Goal: Communication & Community: Share content

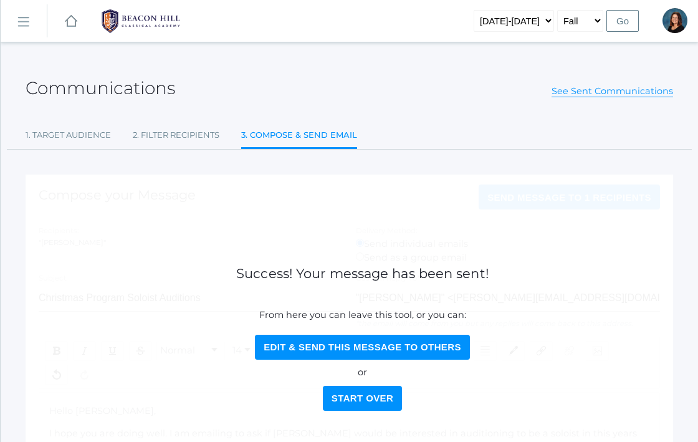
click at [72, 17] on rect at bounding box center [71, 21] width 15 height 15
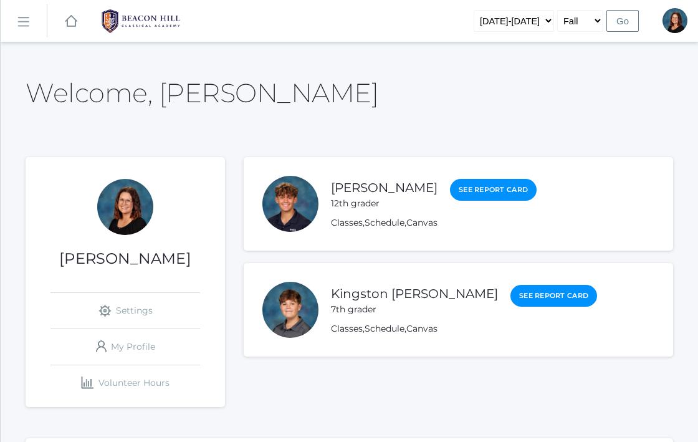
click at [24, 21] on rect at bounding box center [23, 22] width 20 height 20
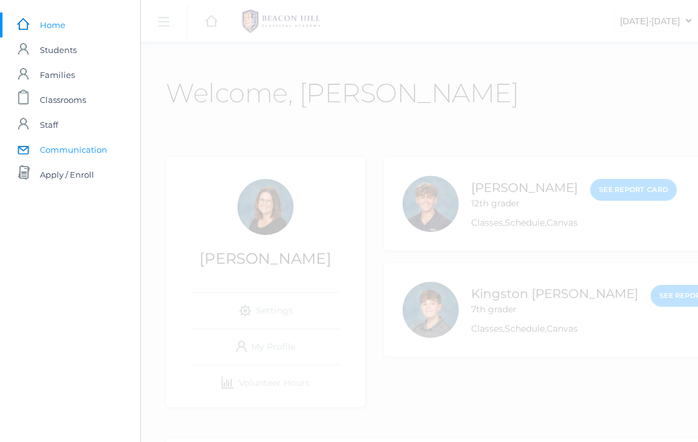
click at [34, 148] on link "icons/mail/message Created with Sketch. Communication" at bounding box center [70, 149] width 140 height 25
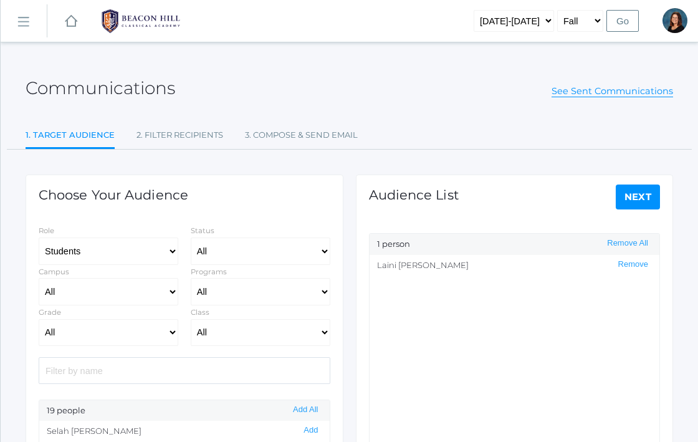
select select "Enrolled"
select select "11"
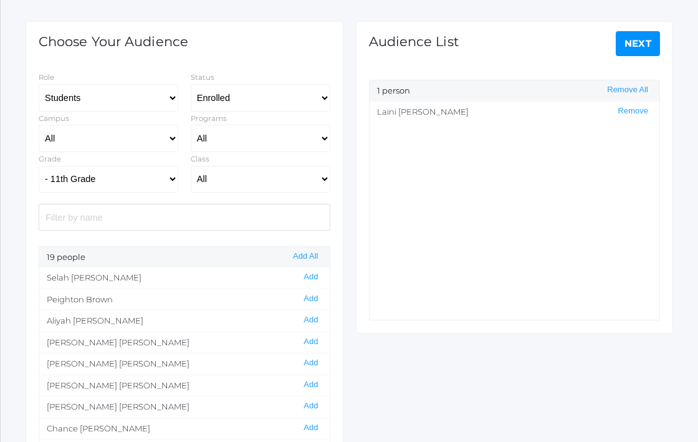
scroll to position [154, 0]
click at [163, 181] on select "All Grammar - Kindergarten - 1st Grade - 2nd Grade - 3rd Grade - 4th Grade - 5t…" at bounding box center [109, 178] width 140 height 27
click at [39, 165] on select "All Grammar - Kindergarten - 1st Grade - 2nd Grade - 3rd Grade - 4th Grade - 5t…" at bounding box center [109, 178] width 140 height 27
click at [630, 89] on button "Remove All" at bounding box center [627, 89] width 49 height 11
click at [253, 180] on select "All 01LA - First Grade [PERSON_NAME] 01LA - First Grade [PERSON_NAME] 02LA - Se…" at bounding box center [261, 178] width 140 height 27
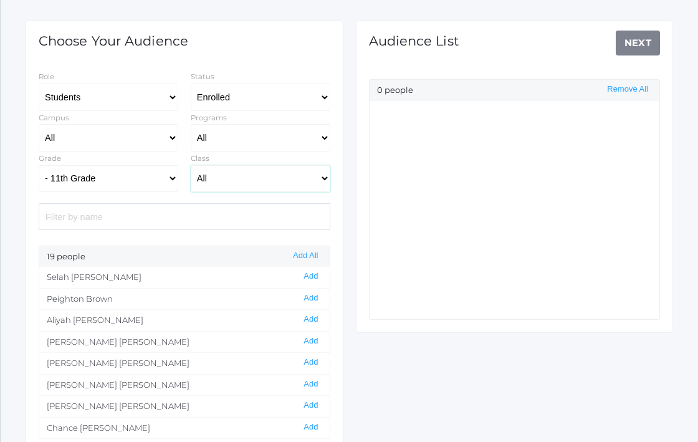
select select "1958"
click at [191, 165] on select "All 01LA - First Grade [PERSON_NAME] 01LA - First Grade [PERSON_NAME] 02LA - Se…" at bounding box center [261, 178] width 140 height 27
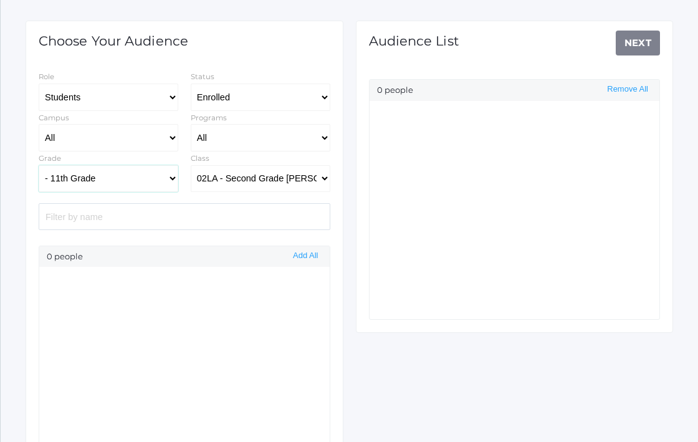
click at [168, 179] on select "All Grammar - Kindergarten - 1st Grade - 2nd Grade - 3rd Grade - 4th Grade - 5t…" at bounding box center [109, 178] width 140 height 27
select select "2"
click at [39, 165] on select "All Grammar - Kindergarten - 1st Grade - 2nd Grade - 3rd Grade - 4th Grade - 5t…" at bounding box center [109, 178] width 140 height 27
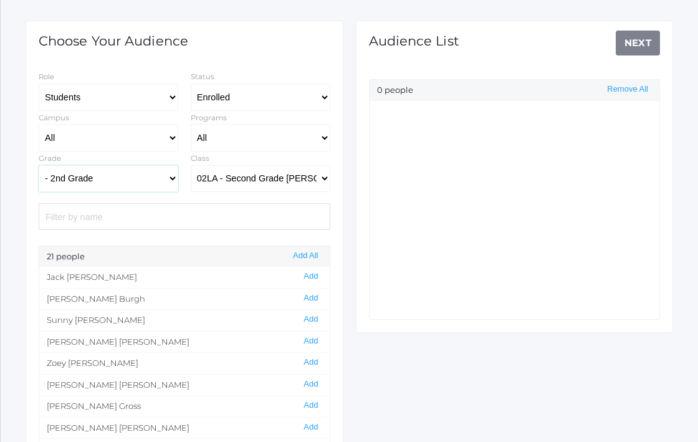
click at [171, 178] on select "All Grammar - Kindergarten - 1st Grade - 2nd Grade - 3rd Grade - 4th Grade - 5t…" at bounding box center [109, 178] width 140 height 27
select select
click at [39, 165] on select "All Grammar - Kindergarten - 1st Grade - 2nd Grade - 3rd Grade - 4th Grade - 5t…" at bounding box center [109, 178] width 140 height 27
click at [637, 39] on div "Audience List Next 0 people Remove All" at bounding box center [515, 177] width 318 height 312
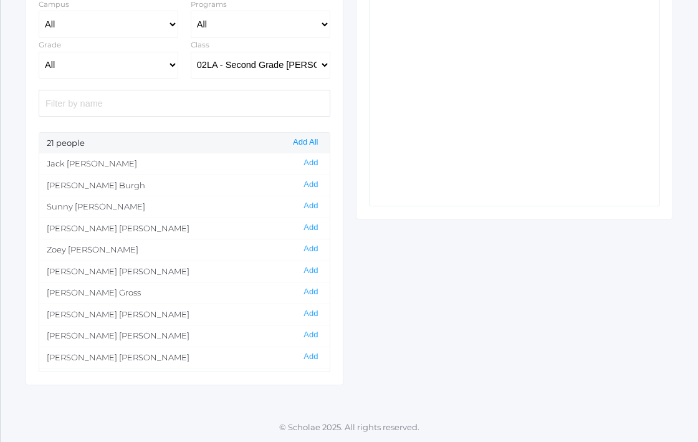
click at [309, 138] on button "Add All" at bounding box center [305, 142] width 32 height 11
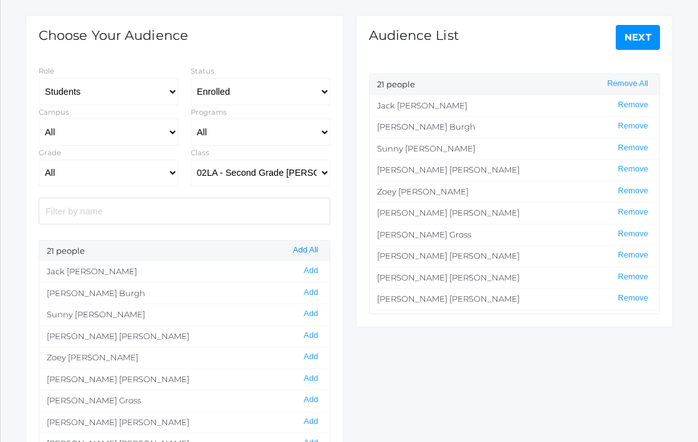
scroll to position [0, 0]
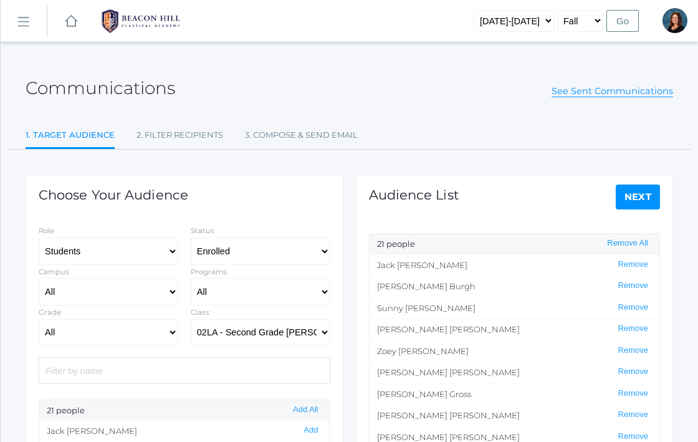
click at [648, 202] on link "Next" at bounding box center [637, 196] width 45 height 25
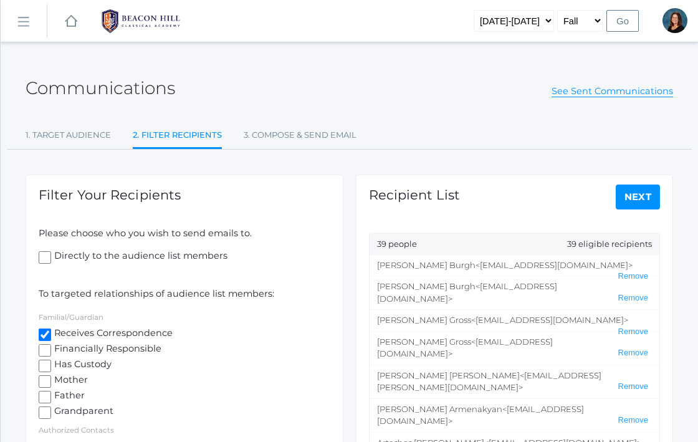
click at [648, 202] on link "Next" at bounding box center [637, 196] width 45 height 25
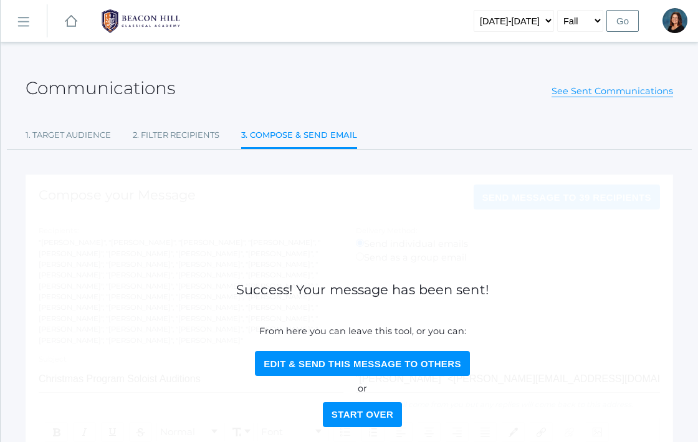
click at [361, 432] on div "Compose your Message Send Message to 39 recipients Recipients: "[PERSON_NAME]",…" at bounding box center [349, 443] width 647 height 539
click at [361, 415] on button "Start Over" at bounding box center [362, 414] width 79 height 25
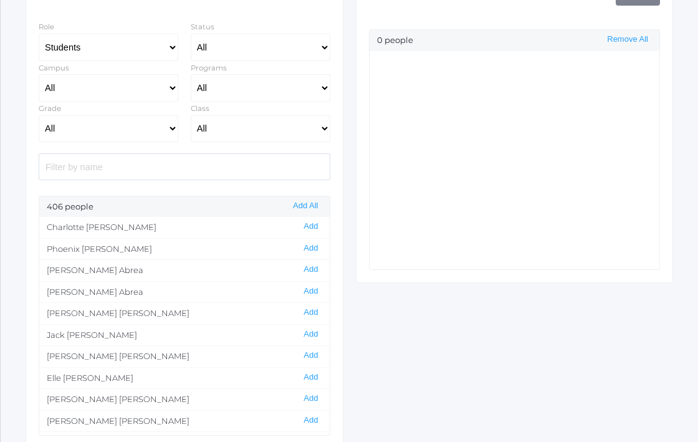
scroll to position [211, 0]
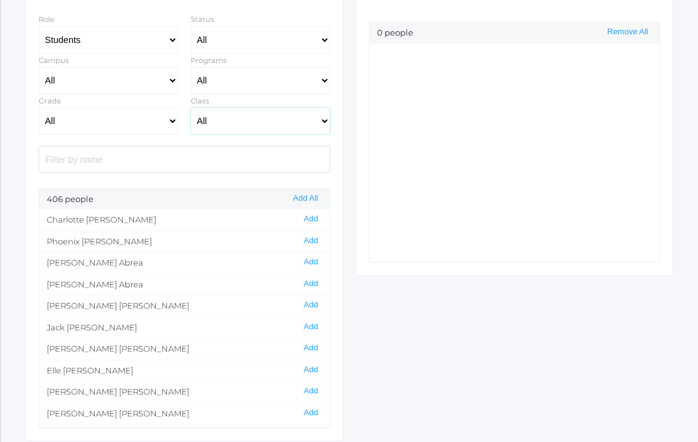
click at [221, 125] on select "All 01LA - First Grade [PERSON_NAME] 01LA - First Grade [PERSON_NAME] 02LA - Se…" at bounding box center [261, 121] width 140 height 27
select select "1958"
click at [191, 108] on select "All 01LA - First Grade [PERSON_NAME] 01LA - First Grade [PERSON_NAME] 02LA - Se…" at bounding box center [261, 121] width 140 height 27
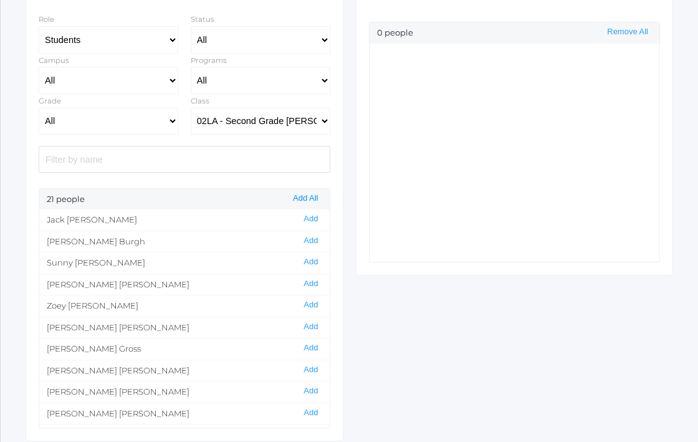
click at [306, 198] on button "Add All" at bounding box center [305, 198] width 32 height 11
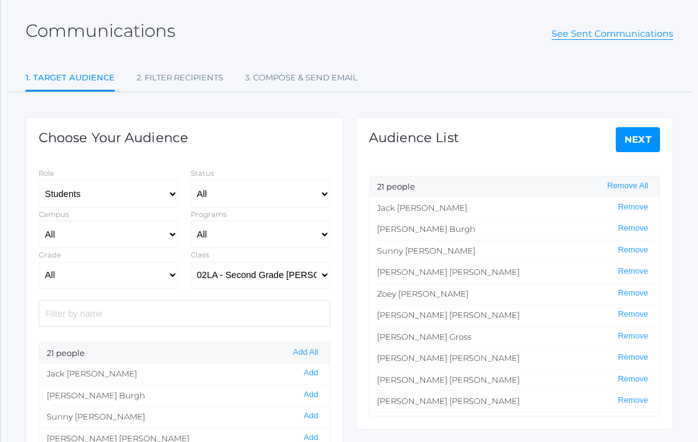
scroll to position [55, 0]
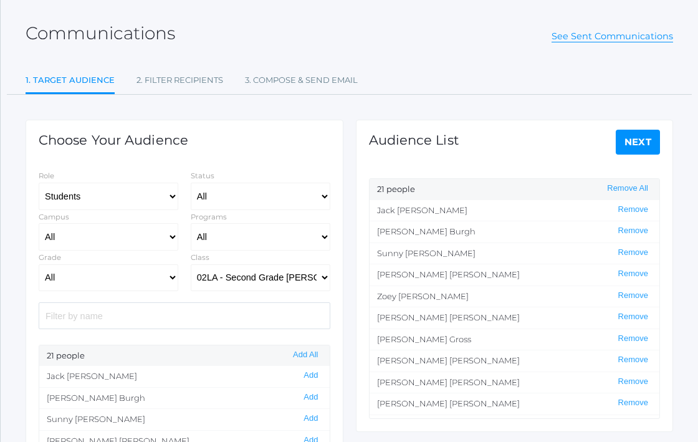
click at [626, 144] on link "Next" at bounding box center [637, 142] width 45 height 25
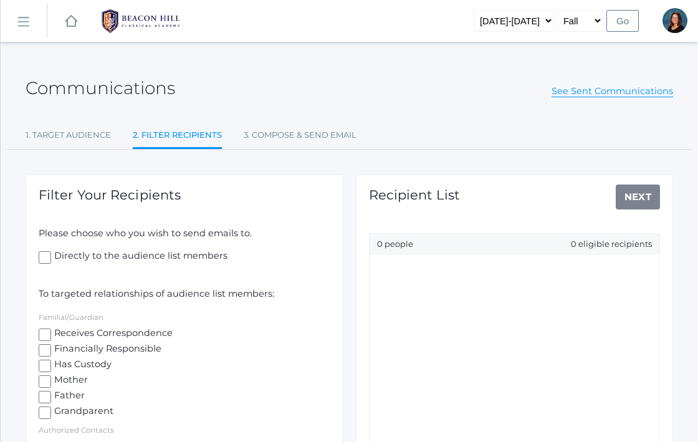
click at [47, 333] on input "Receives Correspondence" at bounding box center [45, 334] width 12 height 12
checkbox input "true"
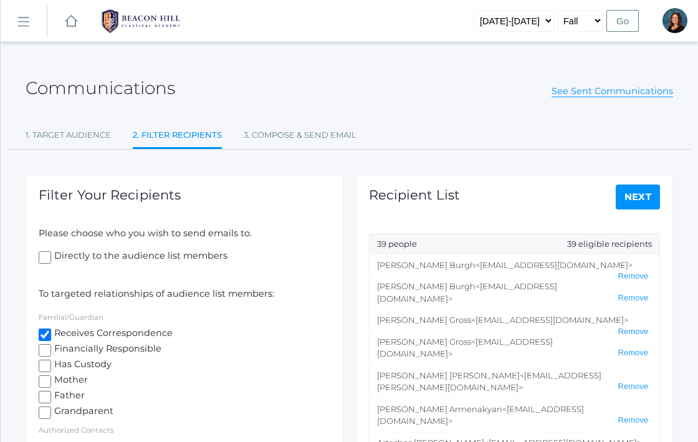
click at [622, 194] on link "Next" at bounding box center [637, 196] width 45 height 25
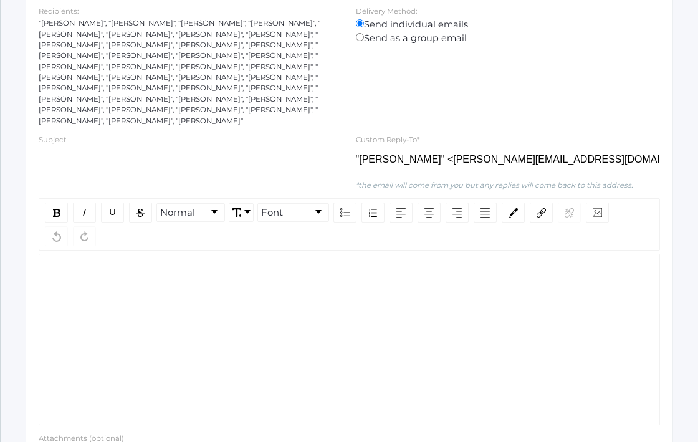
scroll to position [224, 0]
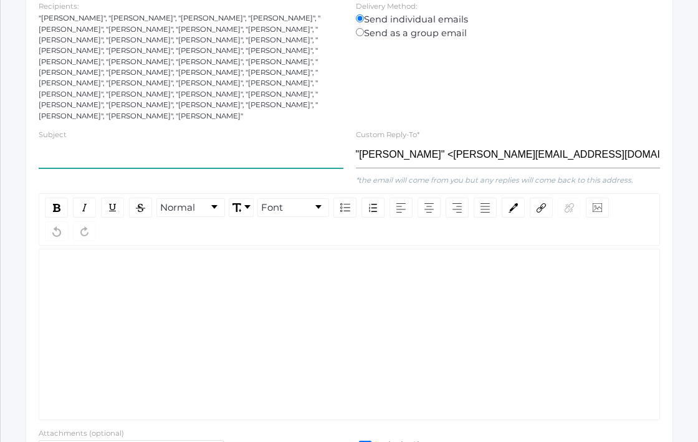
click at [197, 141] on input "text" at bounding box center [191, 154] width 305 height 27
type input "S"
type input "2nd Grade Update"
click at [166, 272] on div "rdw-wrapper" at bounding box center [349, 334] width 621 height 171
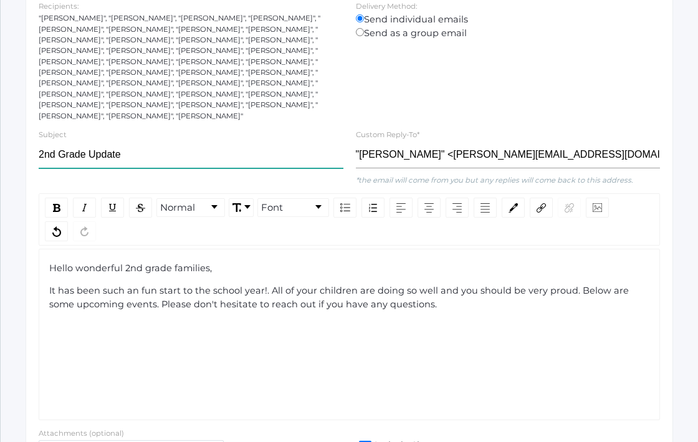
click at [62, 141] on input "2nd Grade Update" at bounding box center [191, 154] width 305 height 27
type input "October Email"
click at [138, 321] on div "rdw-editor" at bounding box center [349, 327] width 601 height 14
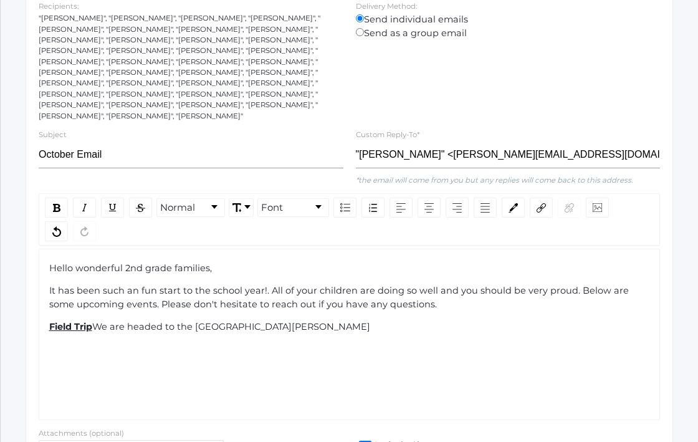
click at [398, 320] on div "Field Trip We are headed to the [GEOGRAPHIC_DATA][PERSON_NAME]" at bounding box center [349, 327] width 601 height 14
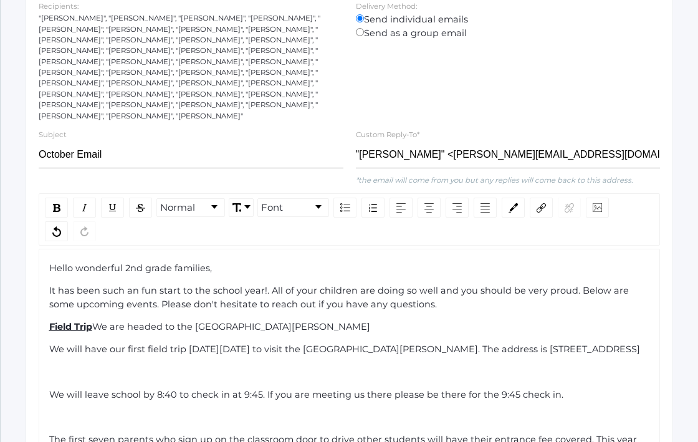
click at [50, 397] on span "We will leave school by 8:40 to check in at 9:45. If you are meeting us there p…" at bounding box center [306, 394] width 514 height 11
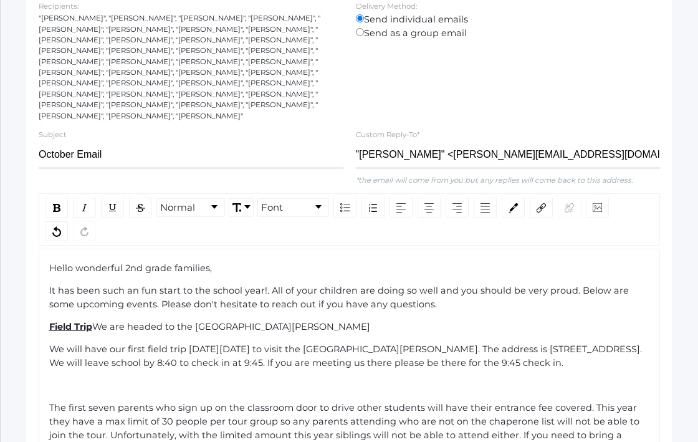
click at [49, 343] on span "We will have our first field trip [DATE][DATE] to visit the [GEOGRAPHIC_DATA][P…" at bounding box center [346, 355] width 595 height 25
drag, startPoint x: 184, startPoint y: 339, endPoint x: 52, endPoint y: 339, distance: 131.4
click at [52, 343] on span "We will have our first field trip [DATE][DATE] to visit the [GEOGRAPHIC_DATA][P…" at bounding box center [346, 355] width 595 height 25
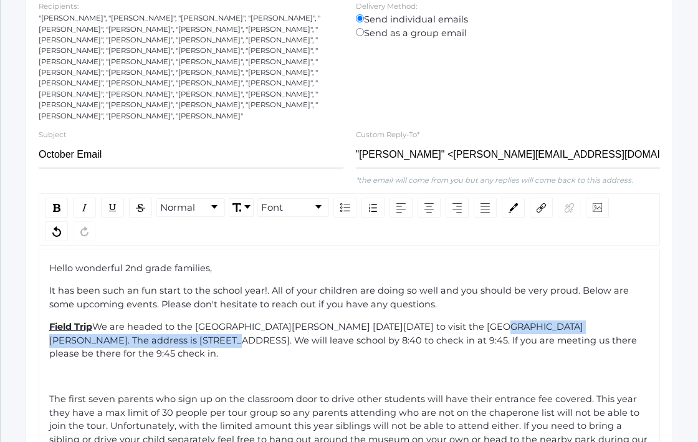
drag, startPoint x: 476, startPoint y: 316, endPoint x: 129, endPoint y: 325, distance: 347.0
click at [129, 325] on span "We are headed to the [GEOGRAPHIC_DATA][PERSON_NAME] [DATE][DATE] to visit the […" at bounding box center [344, 340] width 590 height 39
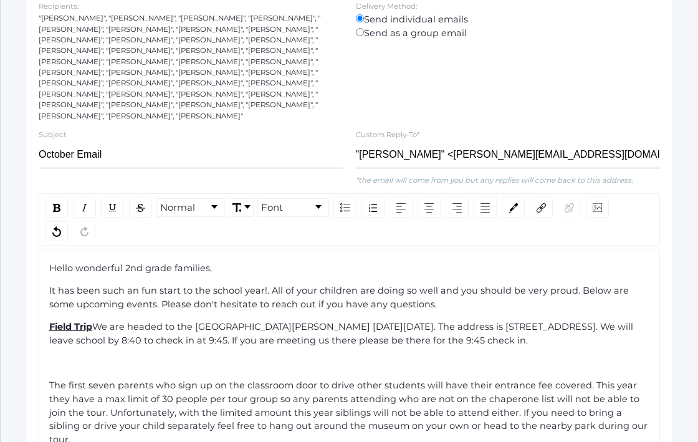
click at [49, 385] on span "The first seven parents who sign up on the classroom door to drive other studen…" at bounding box center [349, 411] width 600 height 65
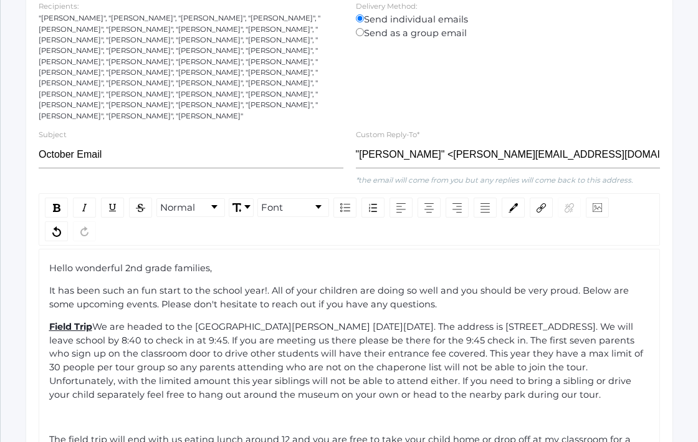
click at [49, 430] on div "Hello wonderful 2nd grade families, It has been such an fun start to the school…" at bounding box center [350, 384] width 602 height 244
click at [49, 433] on span "The field trip will end with us eating lunch around 12 and you are free to take…" at bounding box center [341, 445] width 584 height 25
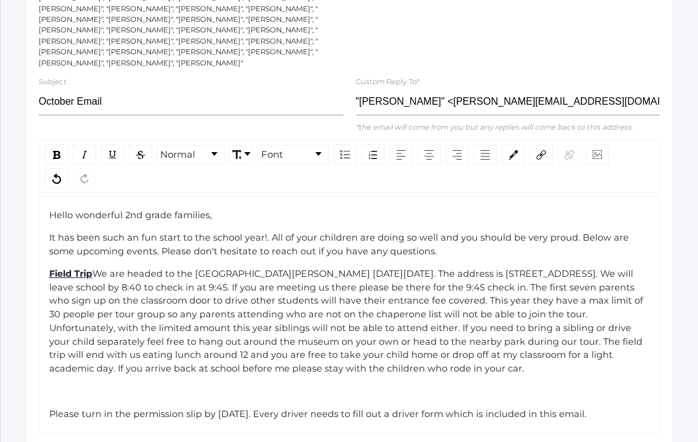
scroll to position [278, 0]
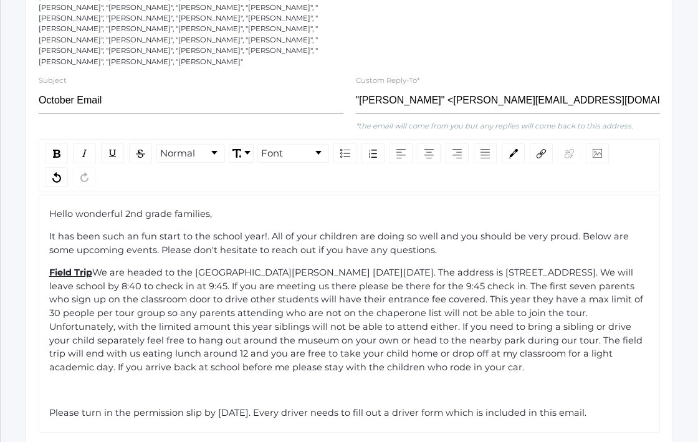
click at [50, 407] on span "Please turn in the permission slip by [DATE]. Every driver needs to fill out a …" at bounding box center [317, 412] width 537 height 11
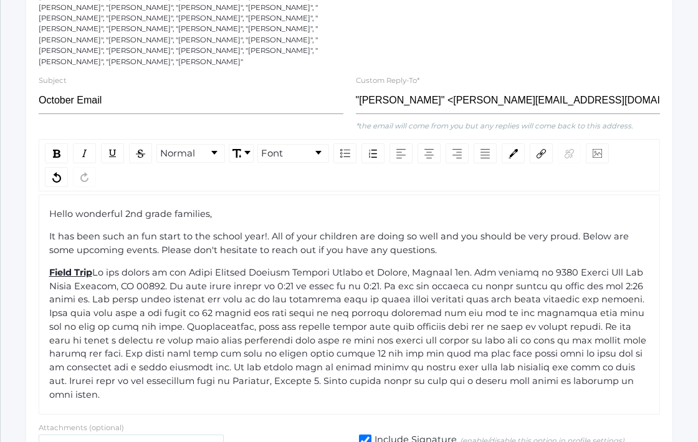
click at [524, 375] on div "Field Trip" at bounding box center [349, 334] width 601 height 136
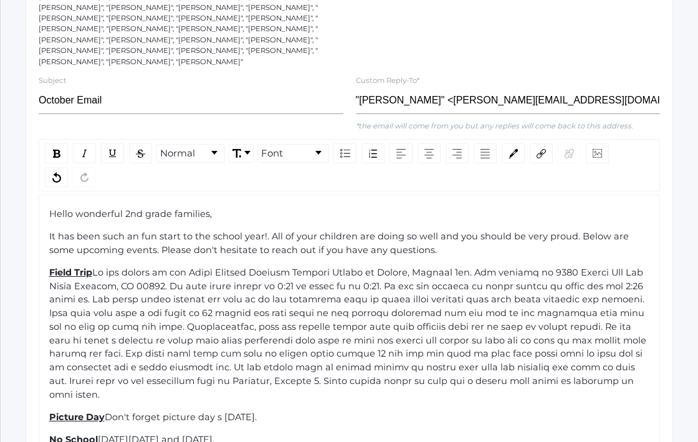
click at [202, 433] on span "[DATE][DATE] and [DATE]." at bounding box center [156, 438] width 116 height 11
click at [353, 433] on div "No School [DATE][DATE] and [DATE]." at bounding box center [349, 440] width 601 height 14
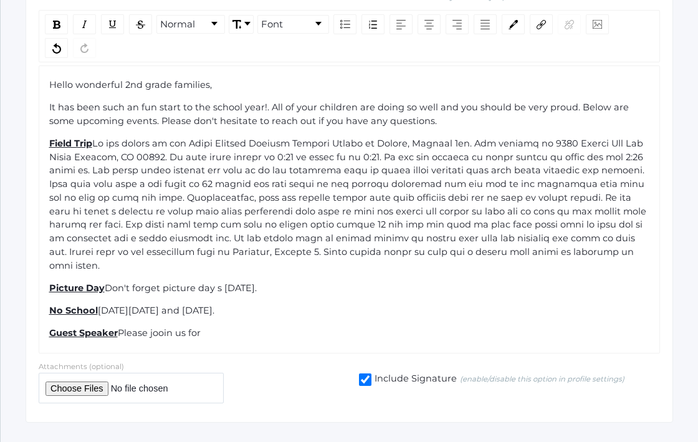
click at [163, 327] on span "Please jooin us for" at bounding box center [159, 332] width 83 height 11
click at [202, 326] on div "Guest Speaker Please join us for" at bounding box center [349, 333] width 601 height 14
click at [61, 327] on span "Guest Speaker" at bounding box center [83, 332] width 69 height 11
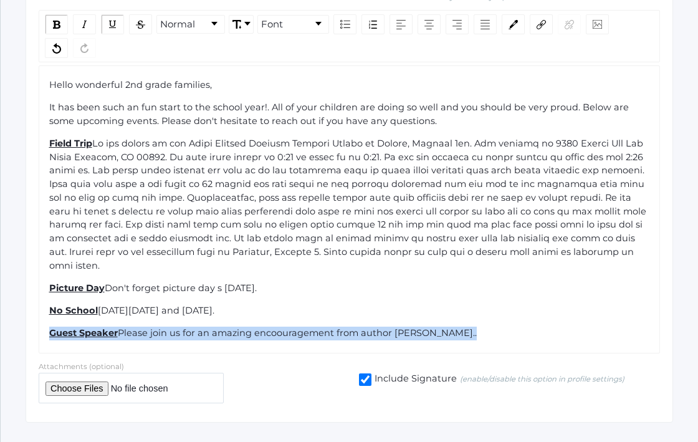
click at [61, 327] on span "Guest Speaker" at bounding box center [83, 332] width 69 height 11
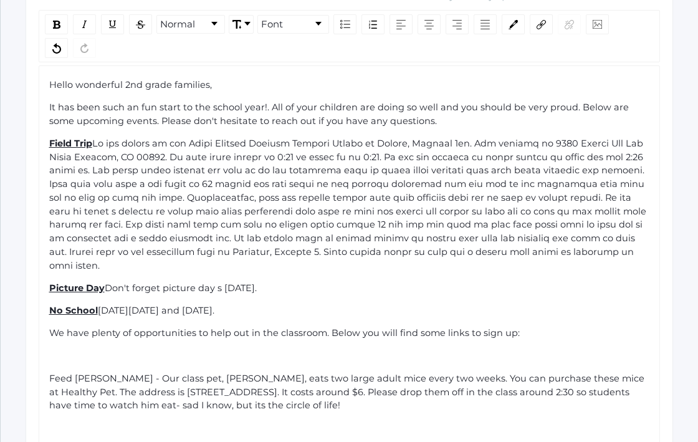
click at [49, 372] on span "Feed [PERSON_NAME] - Our class pet, [PERSON_NAME], eats two large adult mice ev…" at bounding box center [347, 391] width 597 height 39
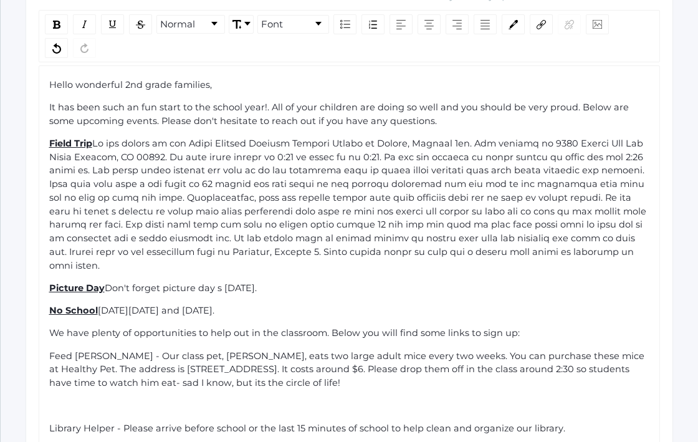
click at [75, 327] on span "We have plenty of opportunities to help out in the classroom. Below you will fi…" at bounding box center [284, 332] width 470 height 11
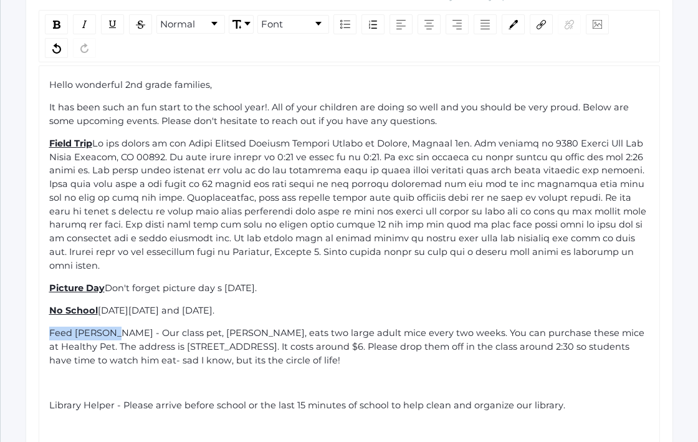
drag, startPoint x: 114, startPoint y: 307, endPoint x: 47, endPoint y: 306, distance: 67.3
click at [47, 306] on div "Hello wonderful 2nd grade families, It has been such an fun start to the school…" at bounding box center [349, 267] width 621 height 405
click at [50, 399] on span "Library Helper - Please arrive before school or the last 15 minutes of school t…" at bounding box center [307, 404] width 516 height 11
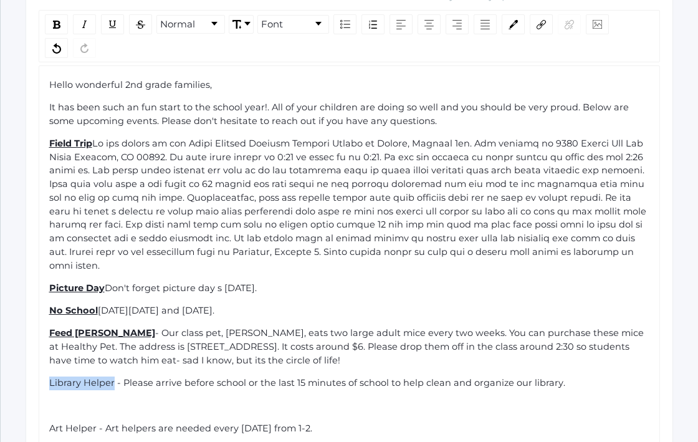
drag, startPoint x: 113, startPoint y: 359, endPoint x: 38, endPoint y: 358, distance: 74.7
click at [38, 358] on div "Normal Font Hello wonderful 2nd grade families, It has been such an fun start t…" at bounding box center [348, 229] width 633 height 438
drag, startPoint x: 96, startPoint y: 406, endPoint x: 54, endPoint y: 405, distance: 42.4
click at [54, 422] on span "Art Helper - Art helpers are needed every [DATE] from 1-2." at bounding box center [180, 427] width 263 height 11
click at [82, 422] on span "Art Helper - Art helpers are needed every [DATE] from 1-2." at bounding box center [180, 427] width 263 height 11
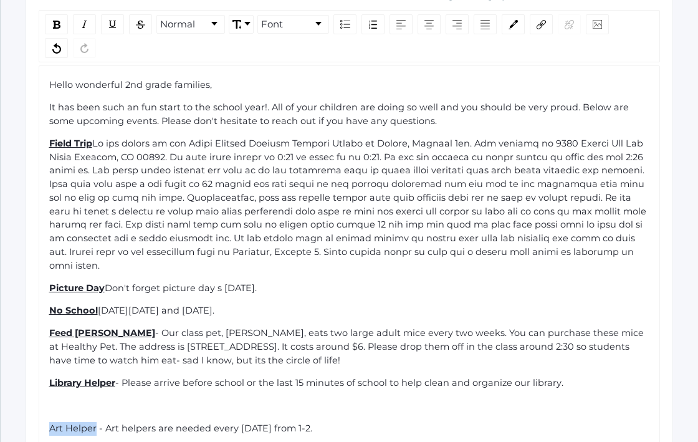
drag, startPoint x: 94, startPoint y: 403, endPoint x: 51, endPoint y: 404, distance: 43.0
click at [51, 422] on span "Art Helper - Art helpers are needed every [DATE] from 1-2." at bounding box center [180, 427] width 263 height 11
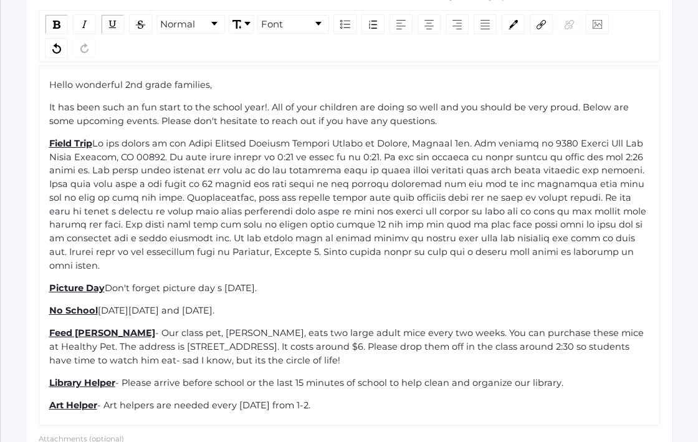
scroll to position [480, 0]
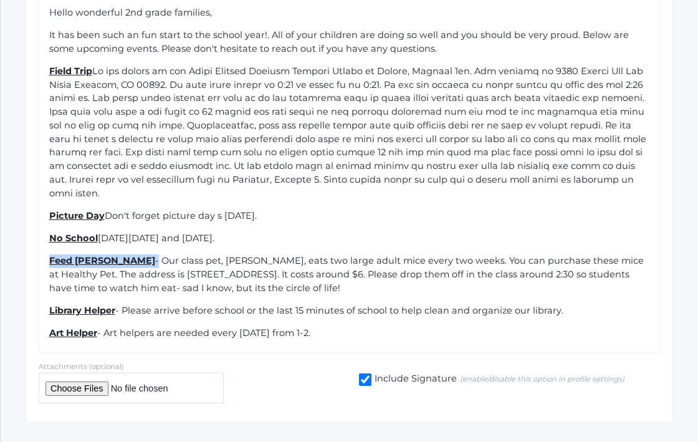
drag, startPoint x: 121, startPoint y: 238, endPoint x: 50, endPoint y: 237, distance: 71.0
click at [50, 254] on div "Feed [PERSON_NAME] - Our class pet, [PERSON_NAME], eats two large adult mice ev…" at bounding box center [349, 274] width 601 height 40
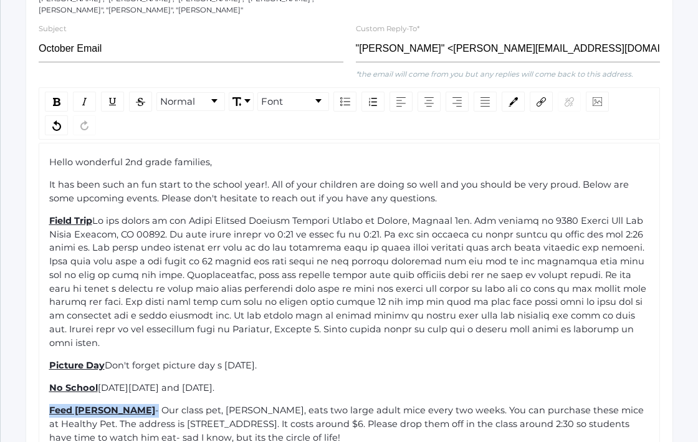
scroll to position [329, 0]
click at [542, 98] on img "rdw-link-control" at bounding box center [540, 102] width 9 height 9
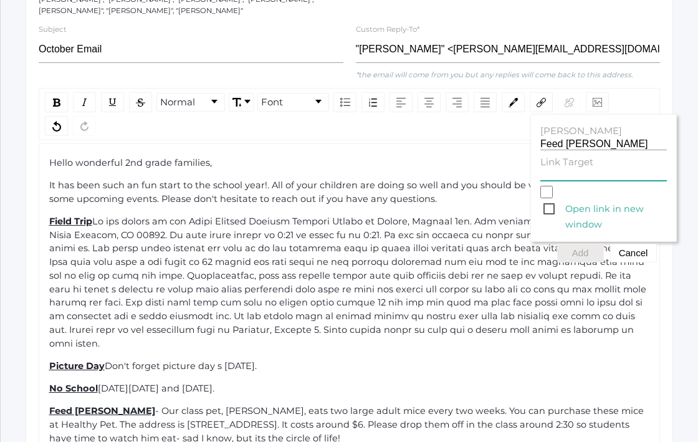
click at [552, 169] on input "Link Target" at bounding box center [603, 175] width 126 height 12
paste input "We have plenty of opportunities to help out in the classroom. Below you will fi…"
type input "We have plenty of opportunities to help out in the classroom. Below you will fi…"
click at [579, 244] on button "Add" at bounding box center [580, 253] width 47 height 19
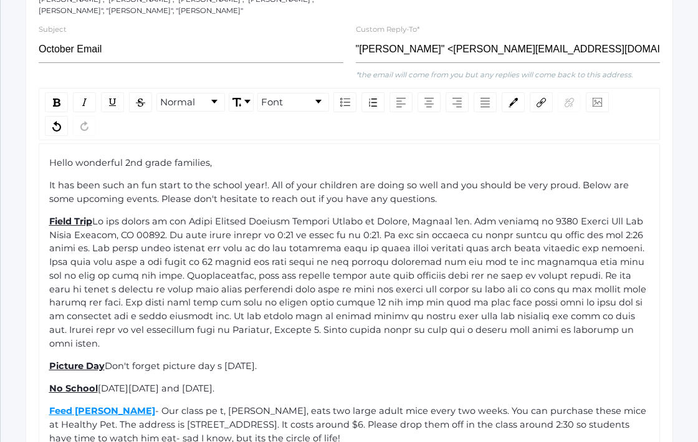
scroll to position [435, 0]
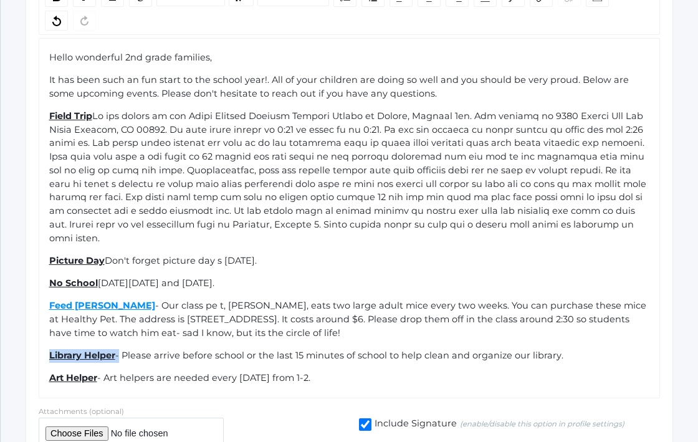
drag, startPoint x: 118, startPoint y: 331, endPoint x: 49, endPoint y: 333, distance: 69.2
click at [49, 349] on div "Library Helper - Please arrive before school or the last 15 minutes of school t…" at bounding box center [349, 356] width 601 height 14
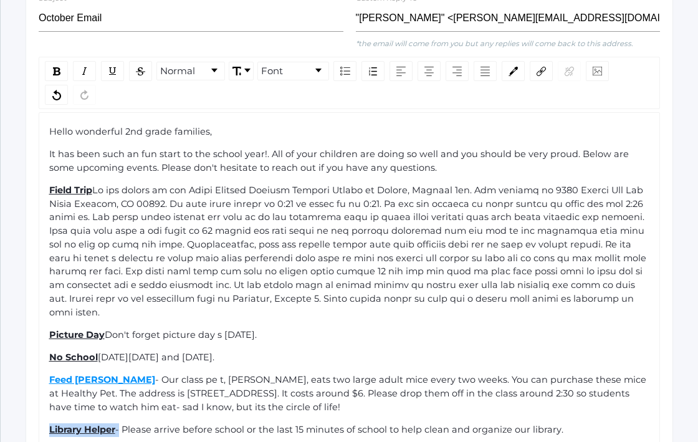
scroll to position [353, 0]
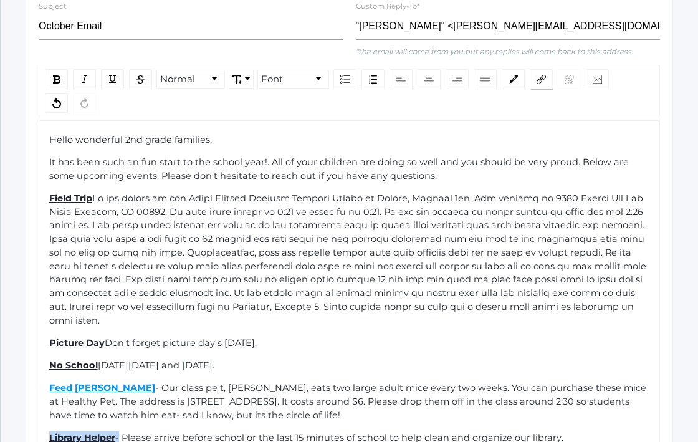
click at [546, 73] on div "rdw-link-control" at bounding box center [540, 79] width 23 height 20
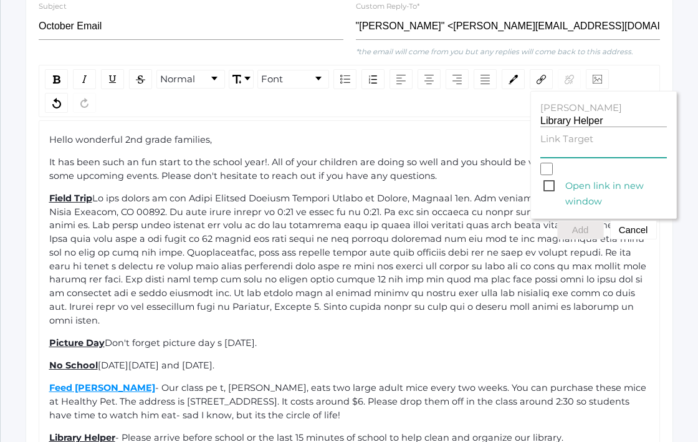
click at [557, 146] on input "Link Target" at bounding box center [603, 152] width 126 height 12
paste input "We have plenty of opportunities to help out in the classroom. Below you will fi…"
type input "We have plenty of opportunities to help out in the classroom. Below you will fi…"
click at [577, 220] on button "Add" at bounding box center [580, 229] width 47 height 19
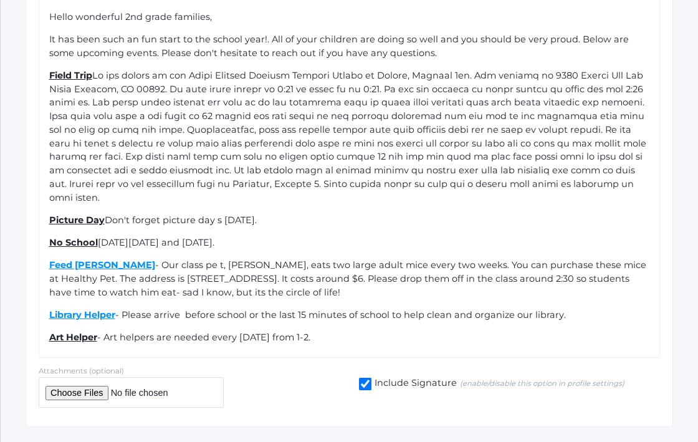
scroll to position [480, 0]
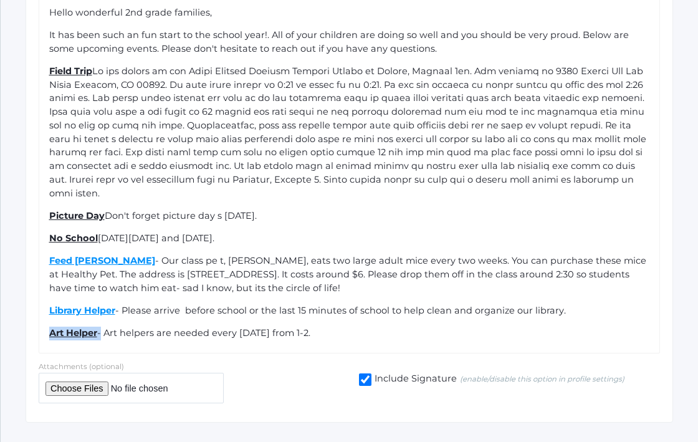
drag, startPoint x: 99, startPoint y: 311, endPoint x: 47, endPoint y: 311, distance: 51.7
click at [47, 311] on div "Hello wonderful 2nd grade families, It has been such an fun start to the school…" at bounding box center [349, 173] width 621 height 360
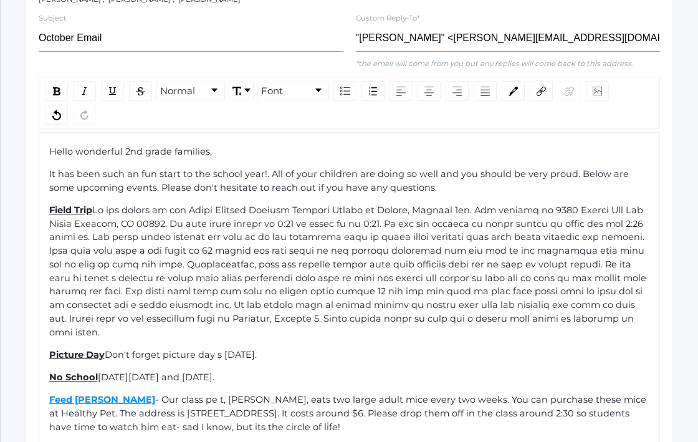
scroll to position [338, 0]
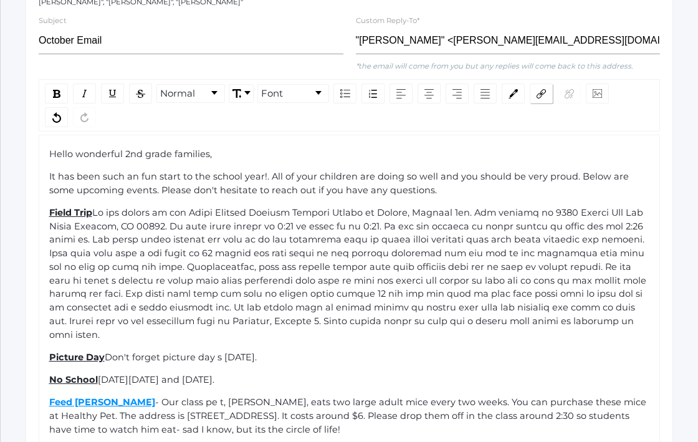
click at [539, 89] on img "rdw-link-control" at bounding box center [540, 93] width 9 height 9
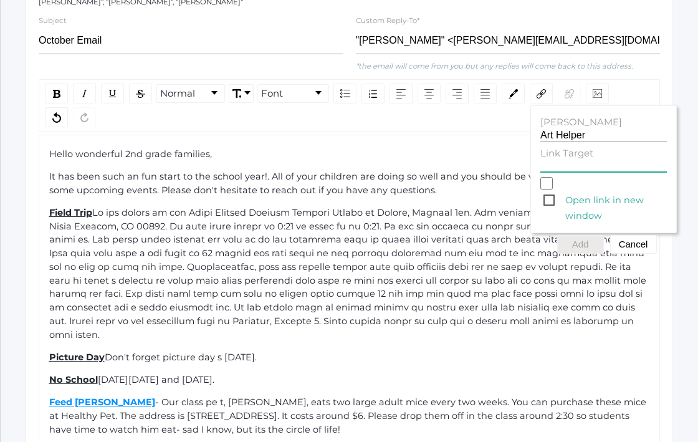
click at [551, 160] on input "Link Target" at bounding box center [603, 166] width 126 height 12
paste input "We have plenty of opportunities to help out in the classroom. Below you will fi…"
type input "We have plenty of opportunities to help out in the classroom. Below you will fi…"
click at [576, 235] on button "Add" at bounding box center [580, 244] width 47 height 19
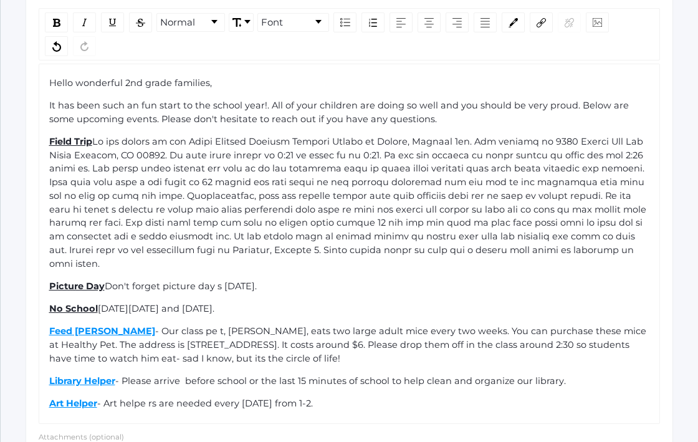
scroll to position [480, 0]
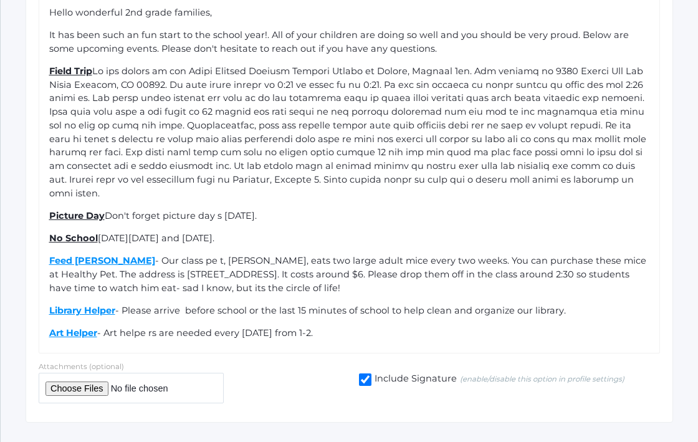
click at [354, 326] on div "Art Helper - Art helpe rs are needed every [DATE] from 1-2." at bounding box center [349, 333] width 601 height 14
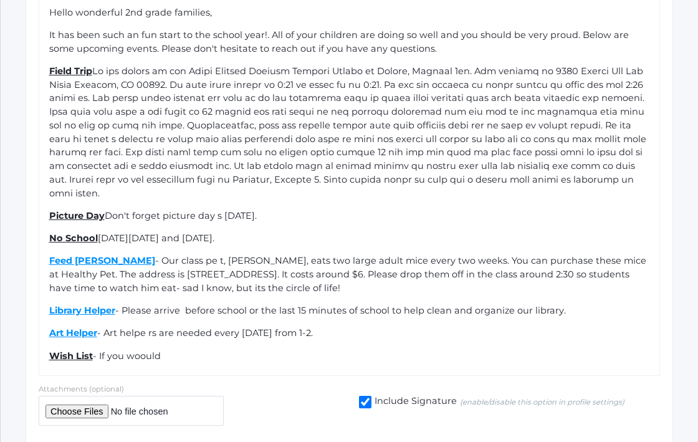
click at [152, 327] on span "- Art helpe rs are needed every [DATE] from 1-2." at bounding box center [204, 332] width 215 height 11
click at [142, 350] on span "- If you woould" at bounding box center [127, 355] width 68 height 11
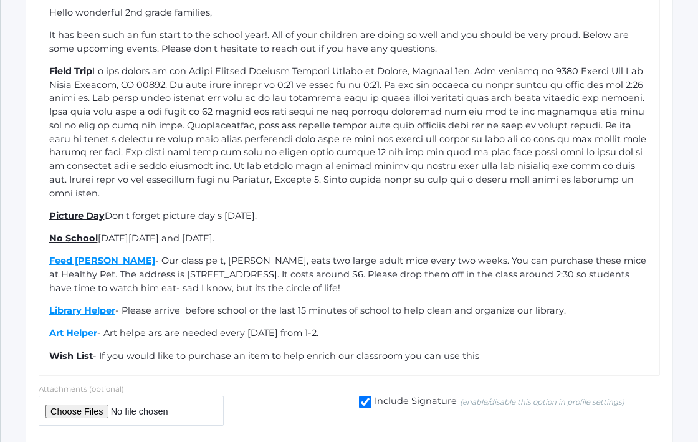
click at [163, 327] on span "- Art helpe ars are needed every [DATE] from 1-2." at bounding box center [207, 332] width 221 height 11
click at [147, 327] on span "- Art helpe are are needed every [DATE] from 1-2." at bounding box center [208, 332] width 222 height 11
click at [163, 327] on span "- Art helpe are are needed every [DATE] from 1-2." at bounding box center [208, 332] width 222 height 11
click at [215, 350] on span "- If you would like to purchase an item to help enrich our classroom you can us…" at bounding box center [286, 355] width 386 height 11
drag, startPoint x: 92, startPoint y: 332, endPoint x: 49, endPoint y: 332, distance: 43.6
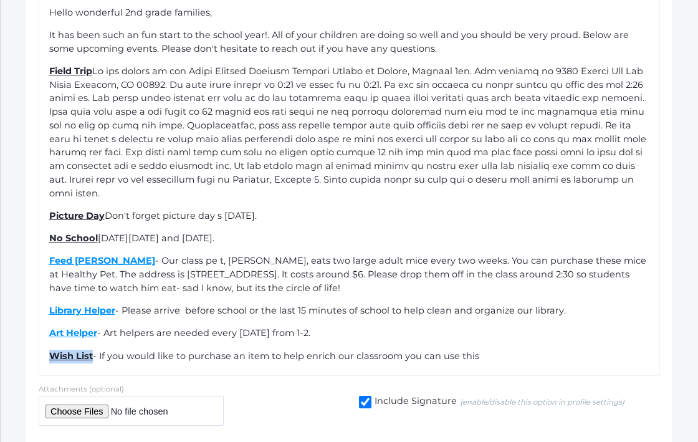
click at [49, 349] on div "Wish List - If you would like to purchase an item to help enrich our classroom …" at bounding box center [349, 356] width 601 height 14
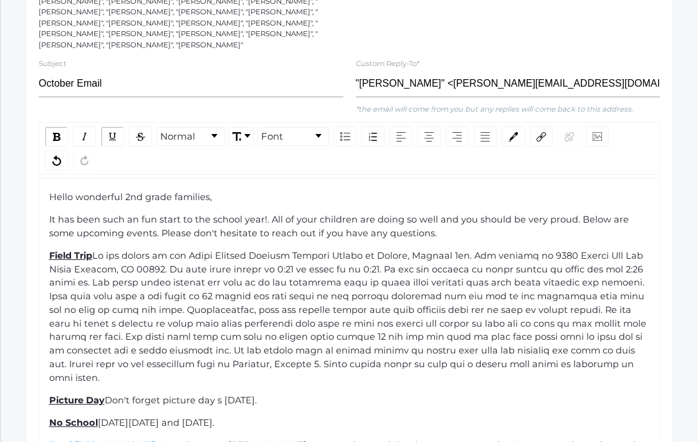
scroll to position [296, 0]
click at [540, 131] on img "rdw-link-control" at bounding box center [540, 135] width 9 height 9
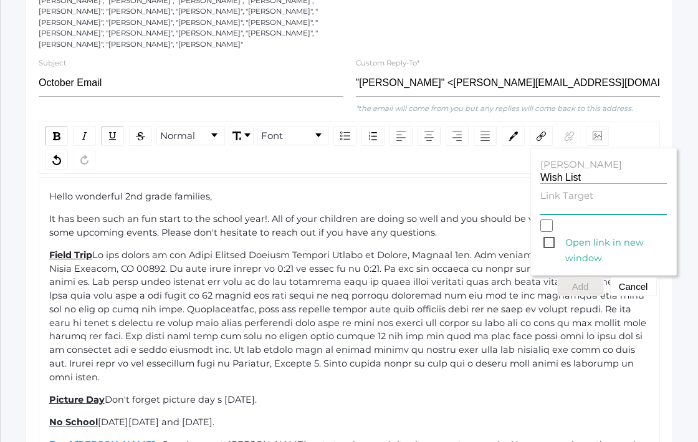
click at [552, 202] on input "Link Target" at bounding box center [603, 208] width 126 height 12
paste input "[URL][DOMAIN_NAME]"
type input "[URL][DOMAIN_NAME]"
click at [574, 277] on button "Add" at bounding box center [580, 286] width 47 height 19
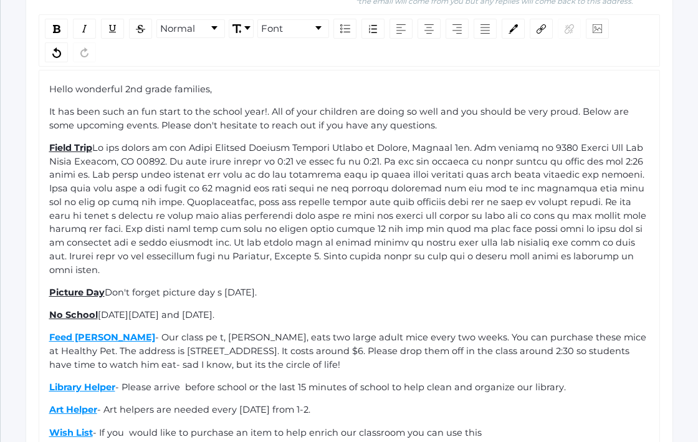
scroll to position [395, 0]
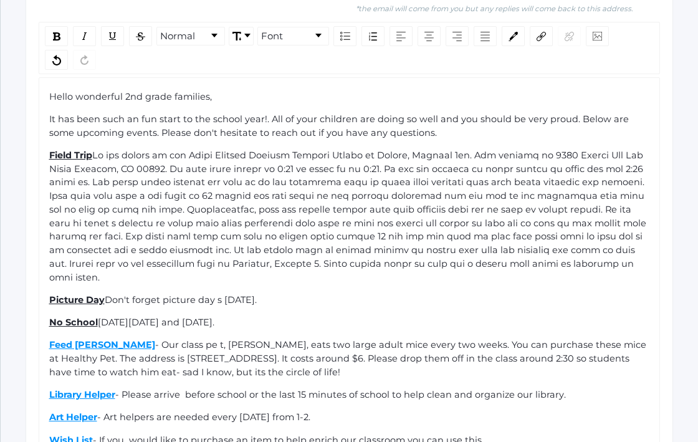
click at [377, 316] on div "No School [DATE][DATE] and [DATE]." at bounding box center [349, 323] width 601 height 14
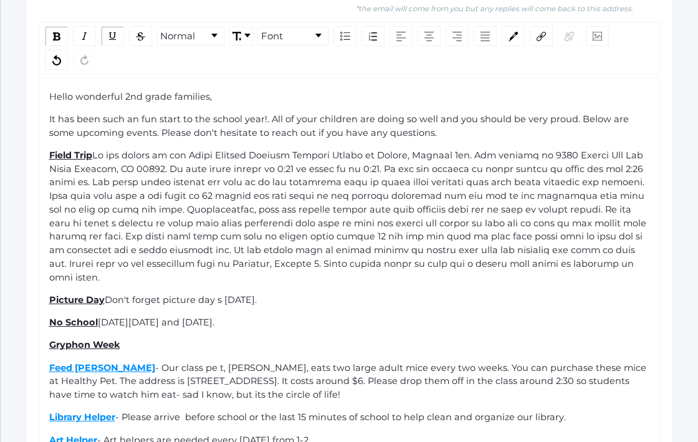
click at [422, 125] on div "It has been such an fun start to the school year!. All of your children are doi…" at bounding box center [349, 126] width 601 height 27
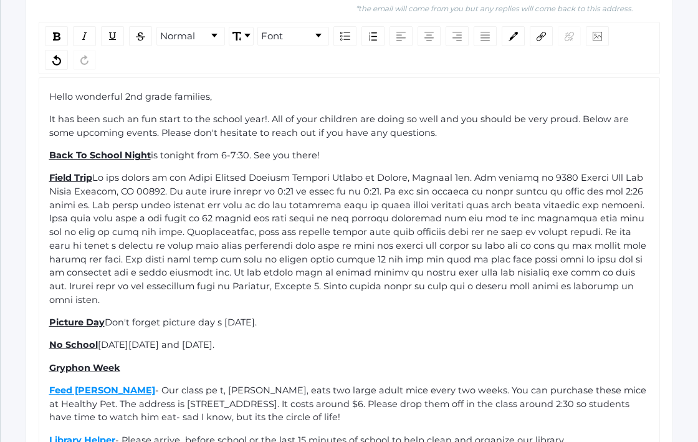
click at [217, 316] on span "Don't forget picture day s [DATE]." at bounding box center [181, 321] width 152 height 11
click at [184, 361] on div "Gryphon Week" at bounding box center [349, 368] width 601 height 14
click at [185, 384] on span "- Our class pe t, [PERSON_NAME], eats two large adult mice every two weeks. You…" at bounding box center [348, 403] width 599 height 39
click at [192, 361] on div "Gryphon Week Be on the look" at bounding box center [349, 368] width 601 height 14
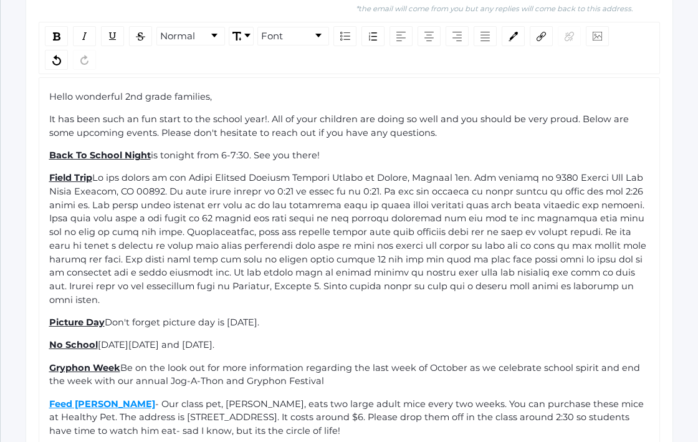
click at [204, 362] on span "Be on the look out for more information regarding the last week of October as w…" at bounding box center [345, 374] width 593 height 25
click at [310, 362] on span "Be on the look out for more information regarding the last week of October as w…" at bounding box center [345, 374] width 593 height 25
click at [500, 361] on div "Gryphon Week Be on the look out for more information regarding the last week of…" at bounding box center [349, 374] width 601 height 27
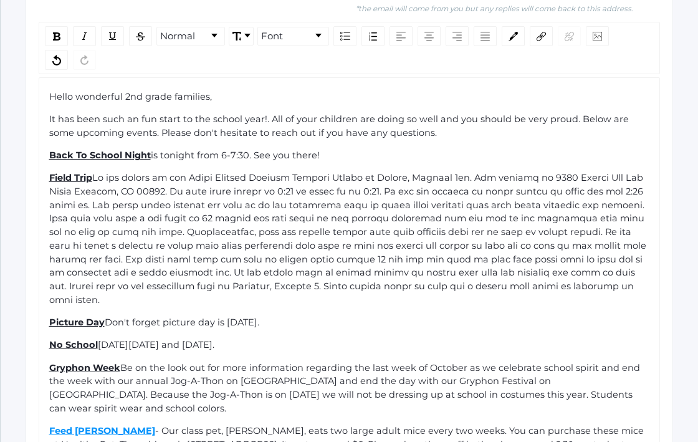
click at [348, 338] on div "No School [DATE][DATE] and [DATE]." at bounding box center [349, 345] width 601 height 14
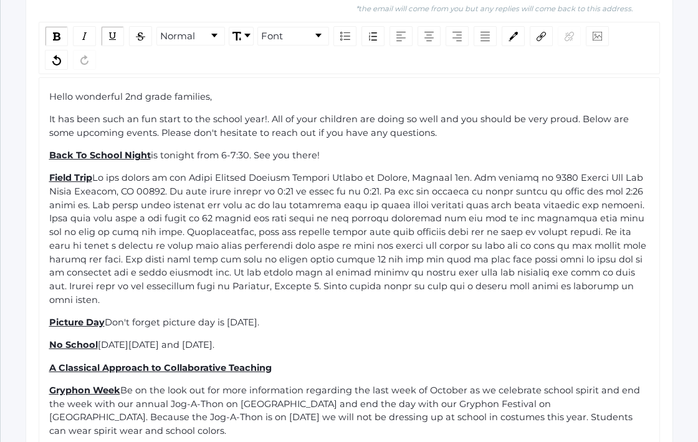
click at [331, 361] on div "A Classical Approach to Collaborative Teaching" at bounding box center [349, 368] width 601 height 14
click at [275, 362] on span "Author and teacher" at bounding box center [317, 367] width 90 height 11
click at [376, 361] on div "A Classical Approach to Collaborative Teaching - Author and teacher" at bounding box center [349, 368] width 601 height 14
click at [331, 362] on span "- Author and teacher, [PERSON_NAME]" at bounding box center [361, 367] width 179 height 11
drag, startPoint x: 350, startPoint y: 343, endPoint x: 310, endPoint y: 346, distance: 40.6
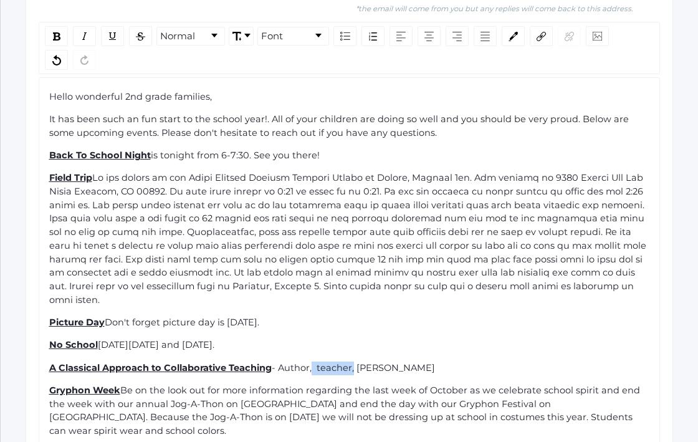
click at [310, 362] on span "- Author, teacher, [PERSON_NAME]" at bounding box center [353, 367] width 163 height 11
click at [429, 362] on span "- Author and speaker, [PERSON_NAME]" at bounding box center [362, 367] width 181 height 11
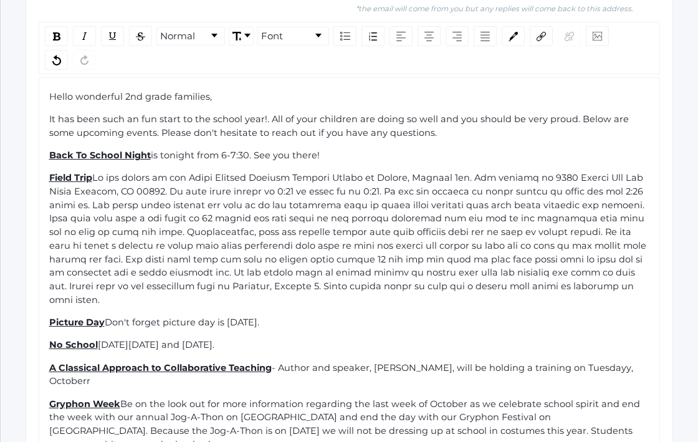
click at [597, 362] on span "- Author and speaker, [PERSON_NAME], will be holding a training on Tuesdayy, Oc…" at bounding box center [342, 374] width 586 height 25
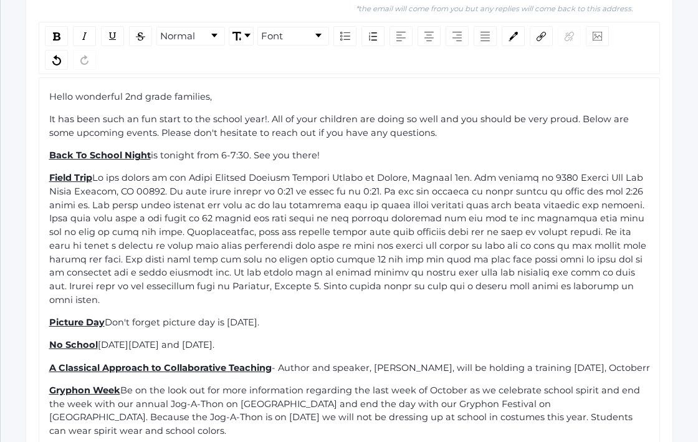
click at [646, 362] on span "- Author and speaker, [PERSON_NAME], will be holding a training [DATE], Octoberr" at bounding box center [461, 367] width 378 height 11
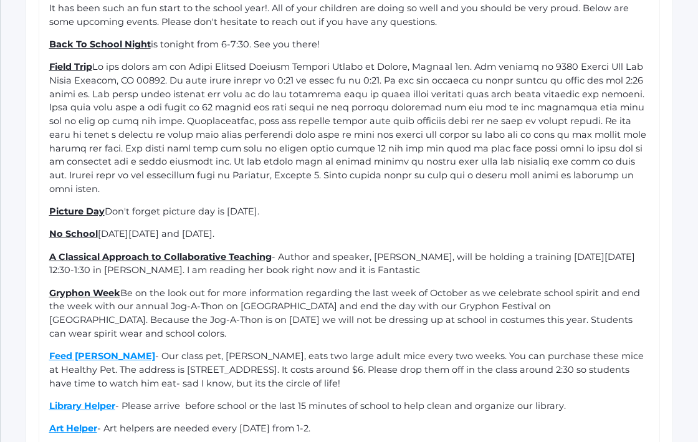
scroll to position [611, 0]
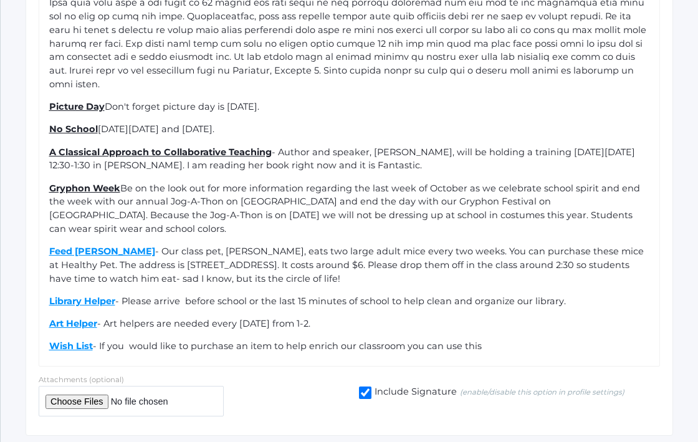
click at [343, 146] on span "- Author and speaker, [PERSON_NAME], will be holding a training [DATE][DATE] 12…" at bounding box center [343, 158] width 588 height 25
click at [466, 146] on span "- Author and speaker, [PERSON_NAME], will be holding a training [DATE][DATE] 12…" at bounding box center [343, 158] width 588 height 25
click at [349, 146] on span "- Author and speaker, [PERSON_NAME], will be holding a training [DATE][DATE] 12…" at bounding box center [343, 158] width 588 height 25
click at [466, 146] on span "- Author and speaker, [PERSON_NAME], will be holding a training [DATE][DATE] 12…" at bounding box center [343, 158] width 588 height 25
click at [343, 146] on span "- Author and speaker, [PERSON_NAME], will be holding a training [DATE][DATE] 12…" at bounding box center [343, 158] width 588 height 25
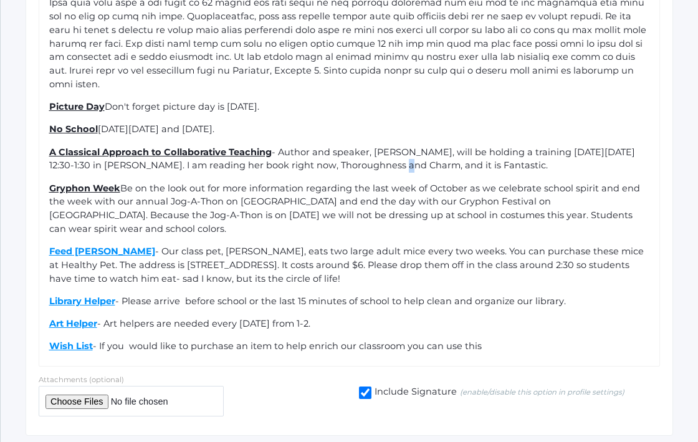
drag, startPoint x: 354, startPoint y: 143, endPoint x: 346, endPoint y: 143, distance: 8.1
click at [346, 146] on span "- Author and speaker, [PERSON_NAME], will be holding a training [DATE][DATE] 12…" at bounding box center [343, 158] width 588 height 25
click at [372, 146] on span "- Author and speaker, [PERSON_NAME], will be holding a training [DATE][DATE] 12…" at bounding box center [343, 158] width 588 height 25
click at [345, 146] on span "- Author and speaker, [PERSON_NAME], will be holding a training [DATE][DATE] 12…" at bounding box center [343, 158] width 588 height 25
drag, startPoint x: 419, startPoint y: 144, endPoint x: 304, endPoint y: 147, distance: 115.3
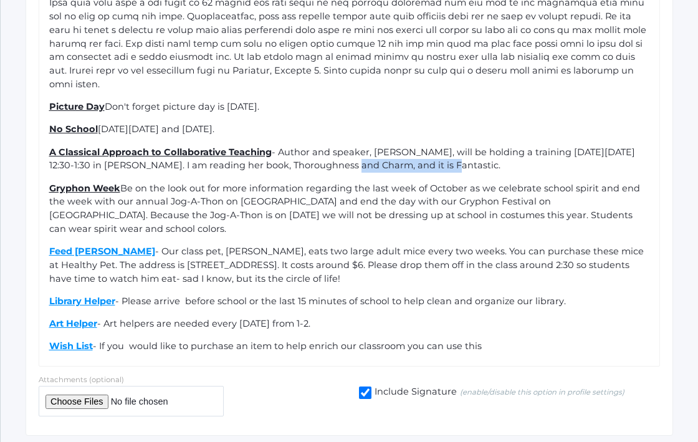
click at [304, 147] on div "A Classical Approach to Collaborative Teaching - Author and speaker, [PERSON_NA…" at bounding box center [349, 159] width 601 height 27
click at [306, 146] on span "- Author and speaker, [PERSON_NAME], will be holding a training [DATE][DATE] 12…" at bounding box center [343, 158] width 588 height 25
click at [304, 146] on span "- Author and speaker, [PERSON_NAME], will be holding a training [DATE][DATE] 12…" at bounding box center [343, 158] width 588 height 25
click at [310, 186] on span "Be on the look out for more information regarding the last week of October as w…" at bounding box center [345, 208] width 593 height 52
drag, startPoint x: 369, startPoint y: 141, endPoint x: 420, endPoint y: 143, distance: 50.5
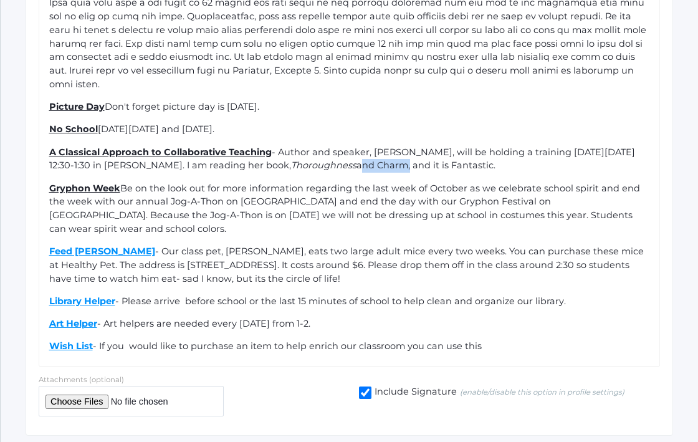
click at [420, 159] on span "and Charm, and it is Fantastic." at bounding box center [425, 164] width 139 height 11
click at [405, 182] on span "Be on the look out for more information regarding the last week of October as w…" at bounding box center [345, 208] width 593 height 52
click at [466, 159] on span ", and it is Fantastic." at bounding box center [453, 164] width 87 height 11
click at [82, 386] on input "file" at bounding box center [131, 401] width 185 height 31
type input "C:\fakepath\Field Trip Permission Form and Driver Form.pdf"
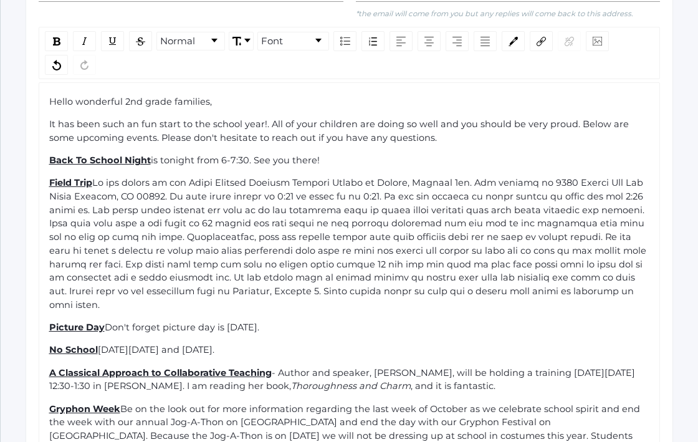
scroll to position [389, 0]
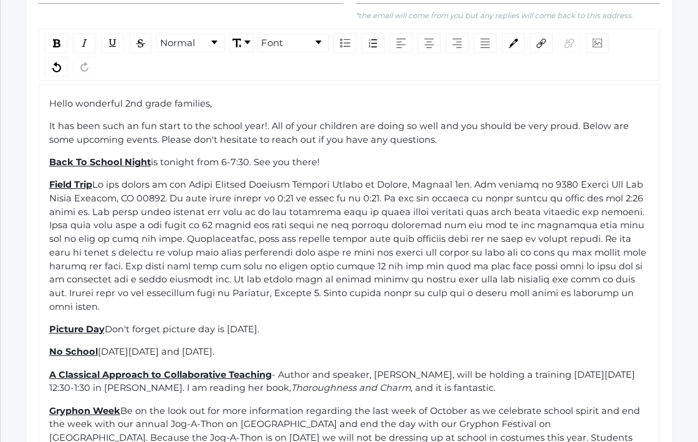
click at [418, 130] on div "It has been such an fun start to the school year!. All of your children are doi…" at bounding box center [349, 133] width 601 height 27
click at [414, 123] on div "It has been such an fun start to the school year!. All of your children are doi…" at bounding box center [349, 133] width 601 height 27
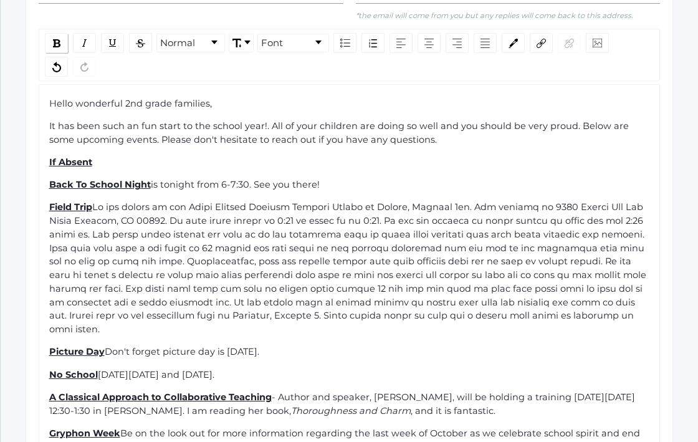
click at [62, 33] on div "rdw-inline-control" at bounding box center [56, 43] width 23 height 20
click at [126, 156] on span "please CC [PERSON_NAME]" at bounding box center [157, 161] width 125 height 11
click at [255, 156] on div "If Absent please email me and CC [PERSON_NAME]" at bounding box center [349, 163] width 601 height 14
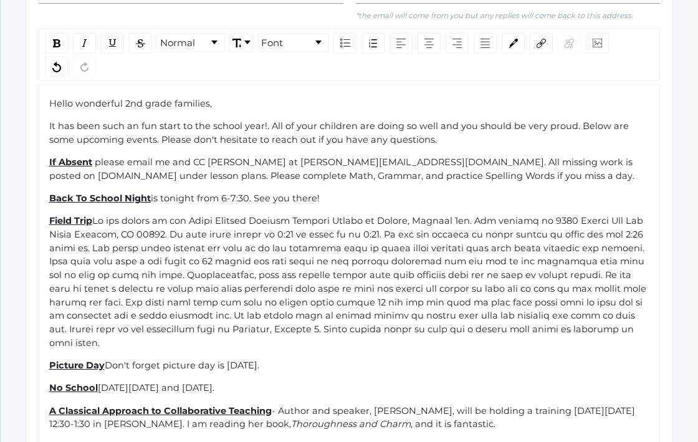
click at [443, 169] on span "please email me and CC [PERSON_NAME] at [PERSON_NAME][EMAIL_ADDRESS][DOMAIN_NAM…" at bounding box center [341, 168] width 585 height 25
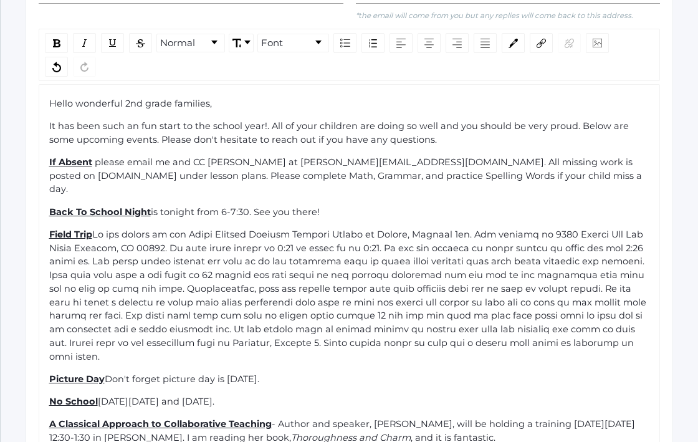
click at [495, 167] on span "please email me and CC [PERSON_NAME] at [PERSON_NAME][EMAIL_ADDRESS][DOMAIN_NAM…" at bounding box center [346, 175] width 595 height 39
click at [486, 228] on div "Field Trip" at bounding box center [349, 296] width 601 height 136
click at [550, 166] on div "If Absent please email me and CC [PERSON_NAME] at [PERSON_NAME][EMAIL_ADDRESS][…" at bounding box center [349, 176] width 601 height 40
click at [58, 179] on span "please email me and CC [PERSON_NAME] at [PERSON_NAME][EMAIL_ADDRESS][DOMAIN_NAM…" at bounding box center [347, 175] width 597 height 39
click at [139, 166] on span "please email me and CC [PERSON_NAME] at [PERSON_NAME][EMAIL_ADDRESS][DOMAIN_NAM…" at bounding box center [347, 175] width 597 height 39
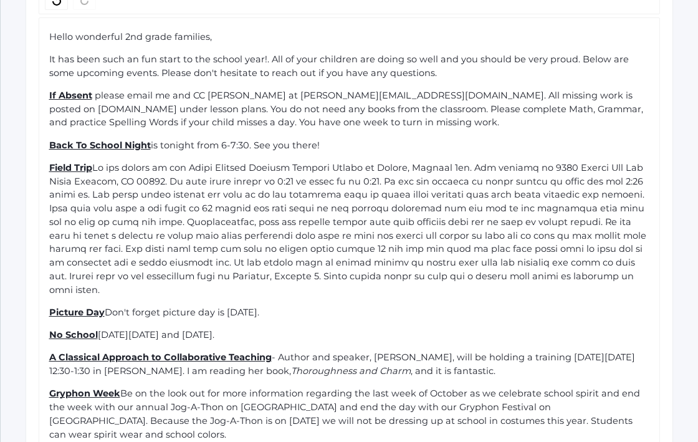
scroll to position [453, 0]
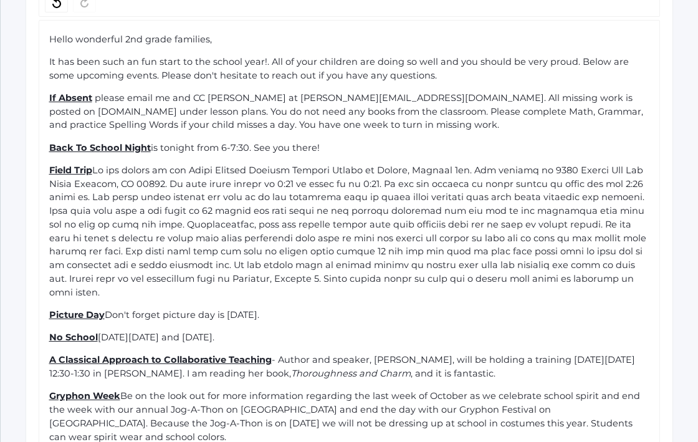
click at [139, 164] on span "rdw-editor" at bounding box center [348, 230] width 599 height 133
click at [212, 113] on span "please email me and CC [PERSON_NAME] at [PERSON_NAME][EMAIL_ADDRESS][DOMAIN_NAM…" at bounding box center [347, 111] width 596 height 39
copy div "Hello wonderful 2nd grade families, It has been such an fun start to the school…"
click at [427, 123] on div "Hello wonderful 2nd grade families, It has been such an fun start to the school…" at bounding box center [349, 297] width 601 height 528
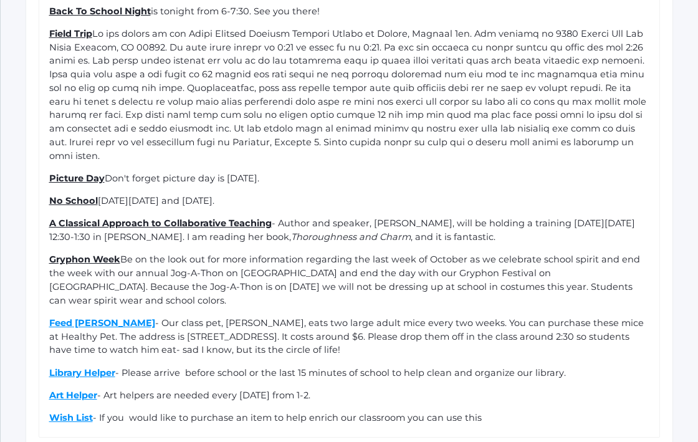
scroll to position [597, 0]
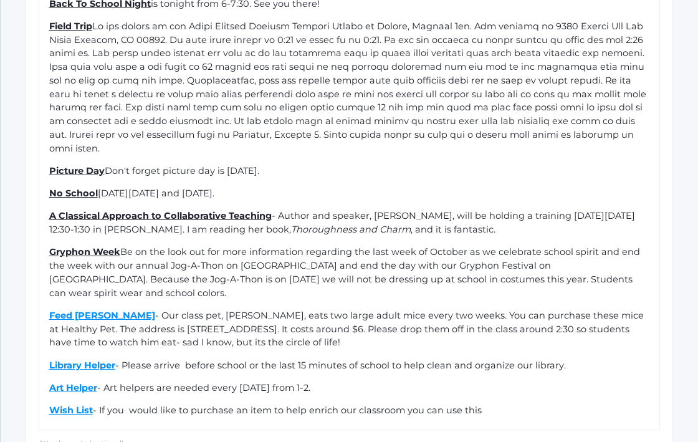
click at [612, 246] on span "Be on the look out for more information regarding the last week of October as w…" at bounding box center [345, 272] width 593 height 52
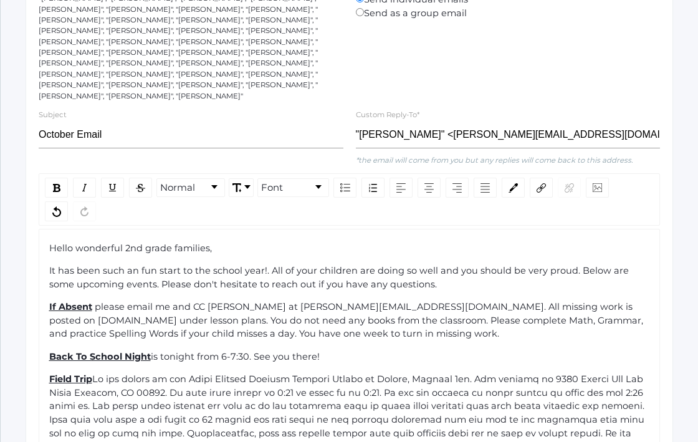
scroll to position [258, 0]
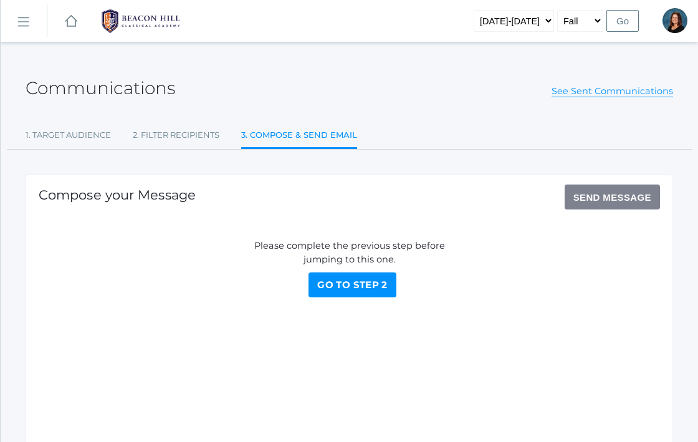
click at [625, 80] on div "Communications See Sent Communications" at bounding box center [349, 81] width 647 height 46
click at [625, 86] on link "See Sent Communications" at bounding box center [611, 91] width 121 height 12
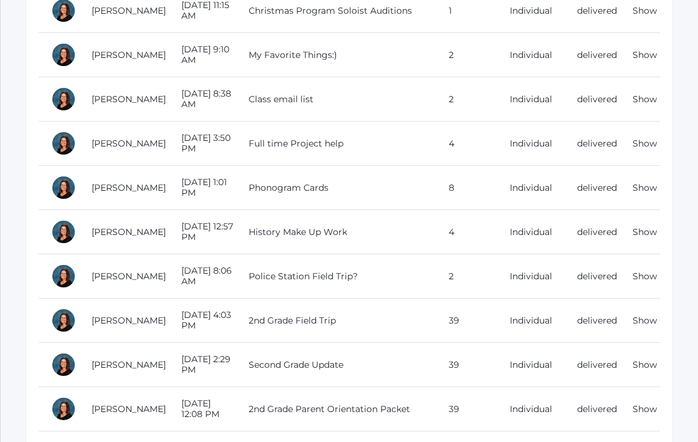
scroll to position [222, 0]
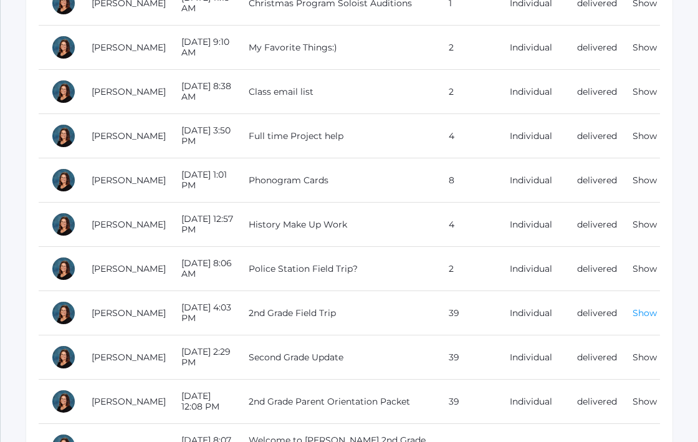
click at [648, 315] on link "Show" at bounding box center [644, 312] width 24 height 11
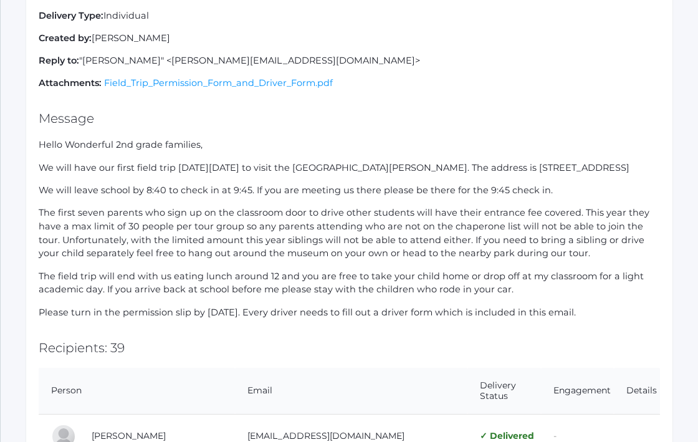
scroll to position [165, 0]
drag, startPoint x: 633, startPoint y: 325, endPoint x: 35, endPoint y: 168, distance: 618.3
copy div "Lo ipsu dolo sit ametc adipi elit se Doeius, Tempori 3ut la etdol mag Aliqu Eni…"
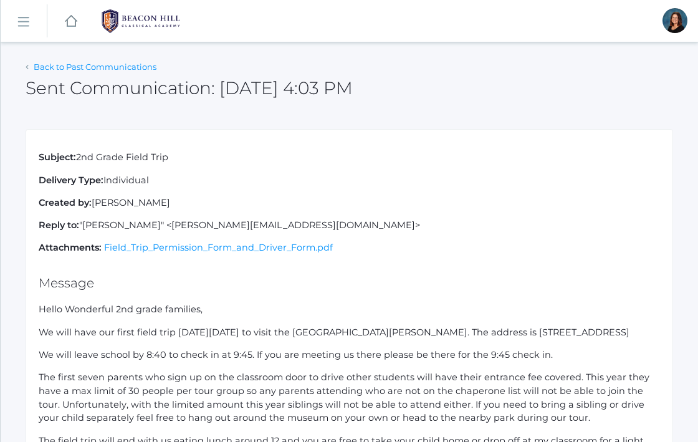
click at [46, 69] on link "Back to Past Communications" at bounding box center [95, 67] width 123 height 10
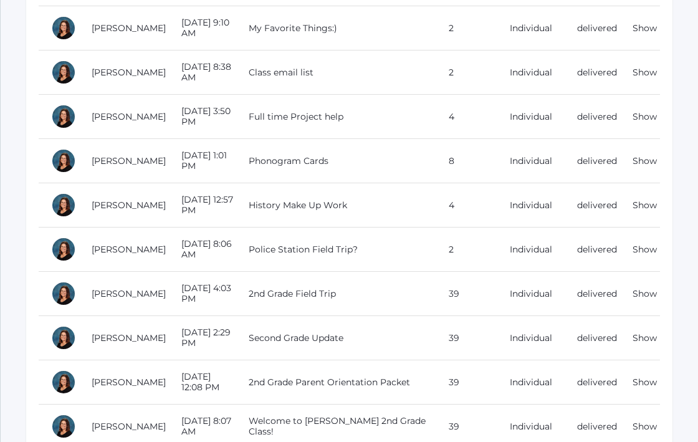
scroll to position [248, 0]
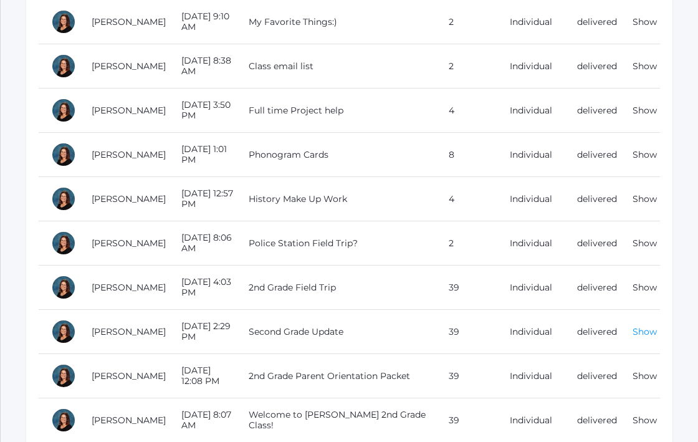
click at [647, 331] on link "Show" at bounding box center [644, 331] width 24 height 11
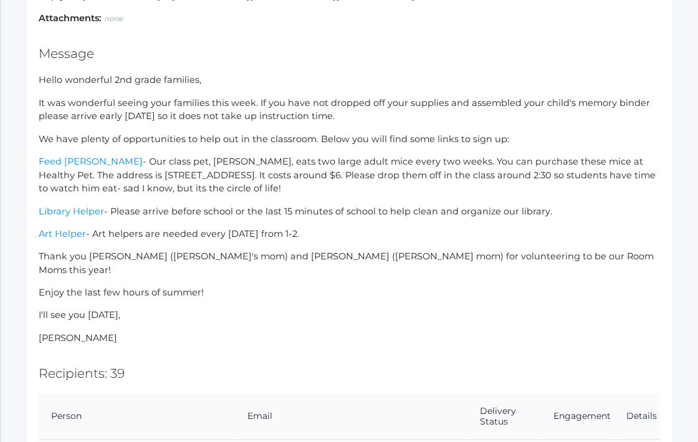
scroll to position [230, 0]
drag, startPoint x: 323, startPoint y: 235, endPoint x: 40, endPoint y: 165, distance: 291.4
copy div "Feed King Bob - Our class pet, King Bob, eats two large adult mice every two we…"
click at [57, 135] on p "We have plenty of opportunities to help out in the classroom. Below you will fi…" at bounding box center [349, 139] width 621 height 14
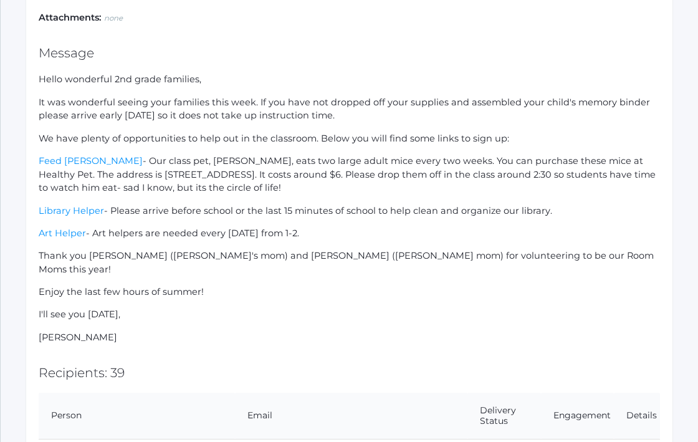
drag, startPoint x: 42, startPoint y: 137, endPoint x: 431, endPoint y: 231, distance: 400.5
copy div "We have plenty of opportunities to help out in the classroom. Below you will fi…"
click at [95, 165] on link "Feed [PERSON_NAME]" at bounding box center [91, 160] width 104 height 11
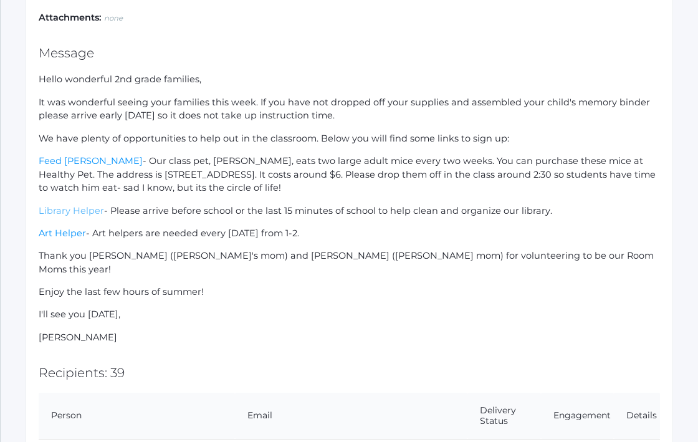
click at [64, 212] on link "Library Helper" at bounding box center [71, 210] width 65 height 11
click at [75, 235] on link "Art Helper" at bounding box center [62, 232] width 47 height 11
